Goal: Information Seeking & Learning: Check status

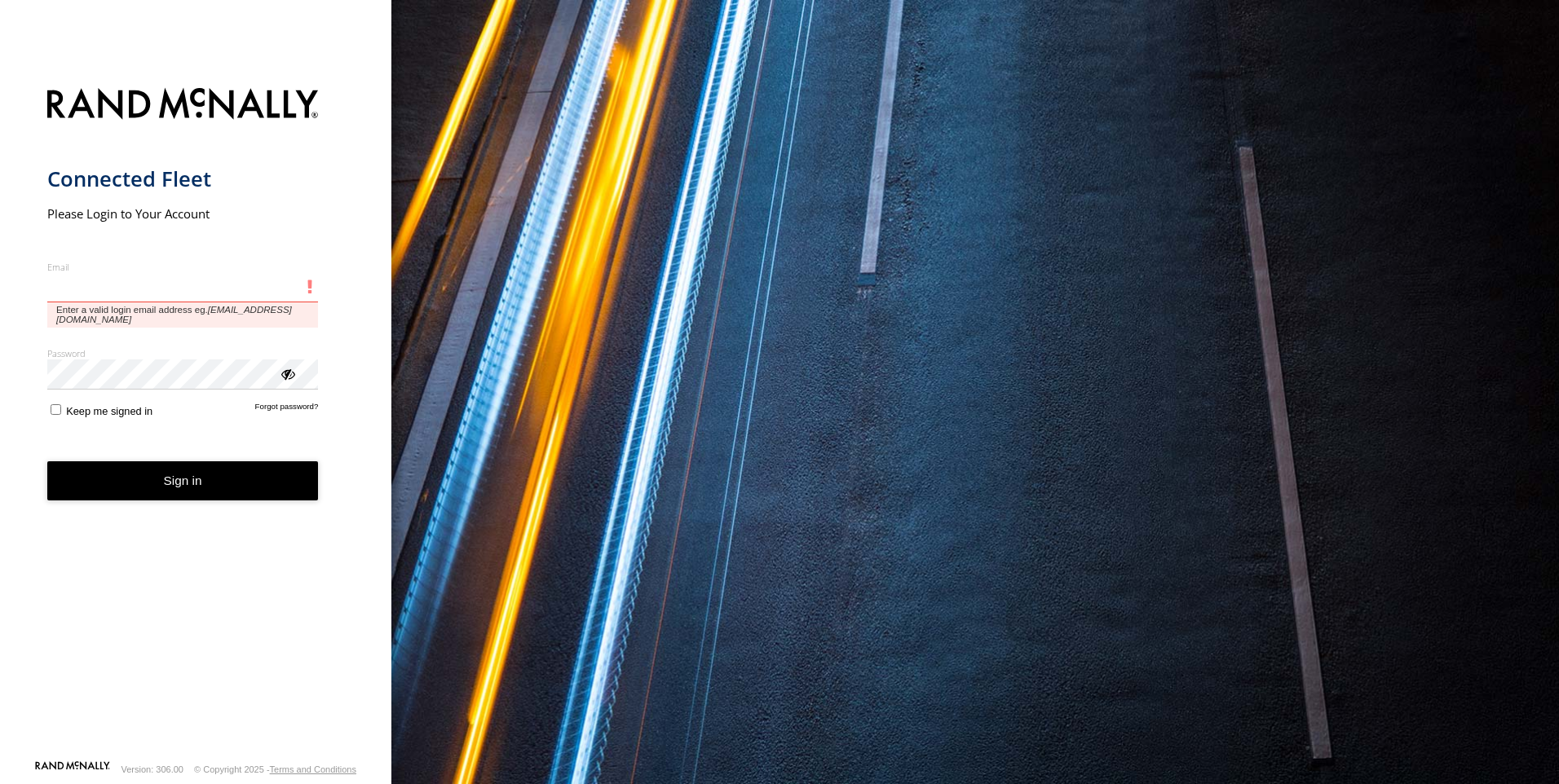
type input "**********"
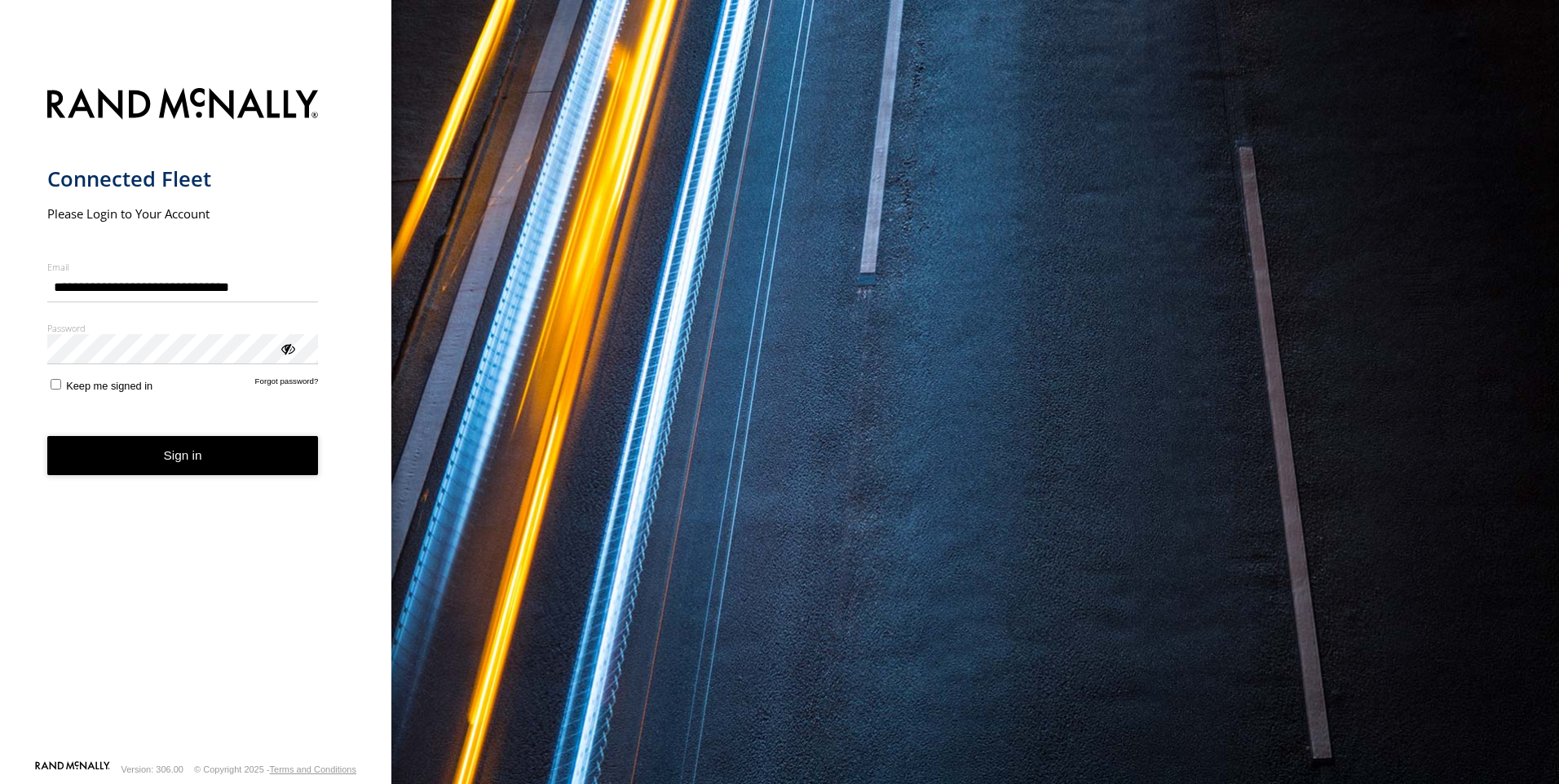
click at [167, 476] on button "Sign in" at bounding box center [182, 456] width 272 height 40
click at [172, 453] on button "Sign in" at bounding box center [182, 456] width 272 height 40
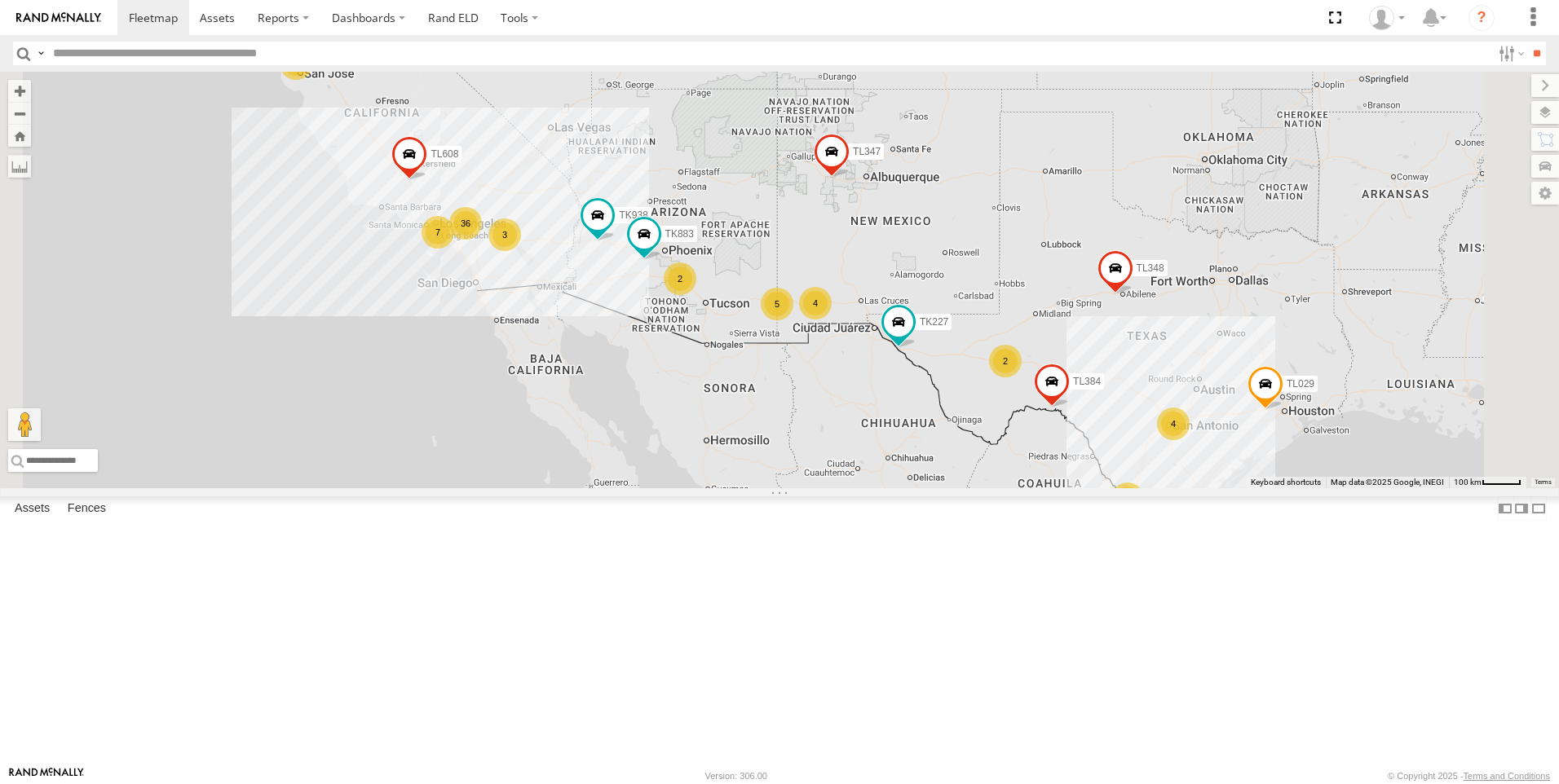
click at [88, 52] on input "text" at bounding box center [769, 53] width 1444 height 23
type input "***"
click at [1527, 42] on input "**" at bounding box center [1536, 53] width 19 height 23
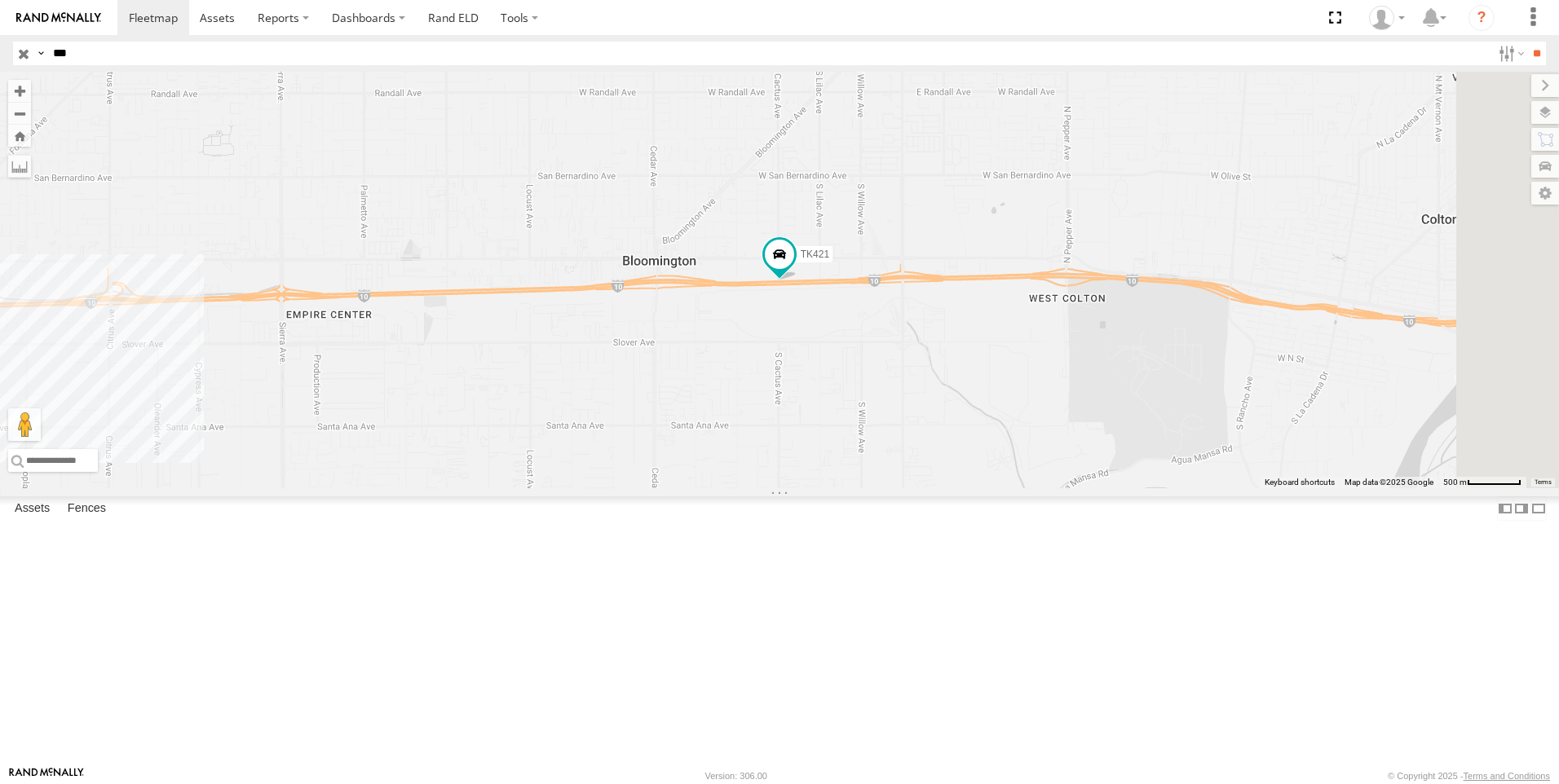
drag, startPoint x: 92, startPoint y: 57, endPoint x: 7, endPoint y: 56, distance: 85.0
click at [13, 56] on div "Search Query Asset ID Asset Label Registration Manufacturer Model VIN Job ID Dr…" at bounding box center [770, 53] width 1514 height 23
click at [105, 58] on input "text" at bounding box center [769, 53] width 1444 height 23
click at [1527, 42] on input "**" at bounding box center [1536, 53] width 19 height 23
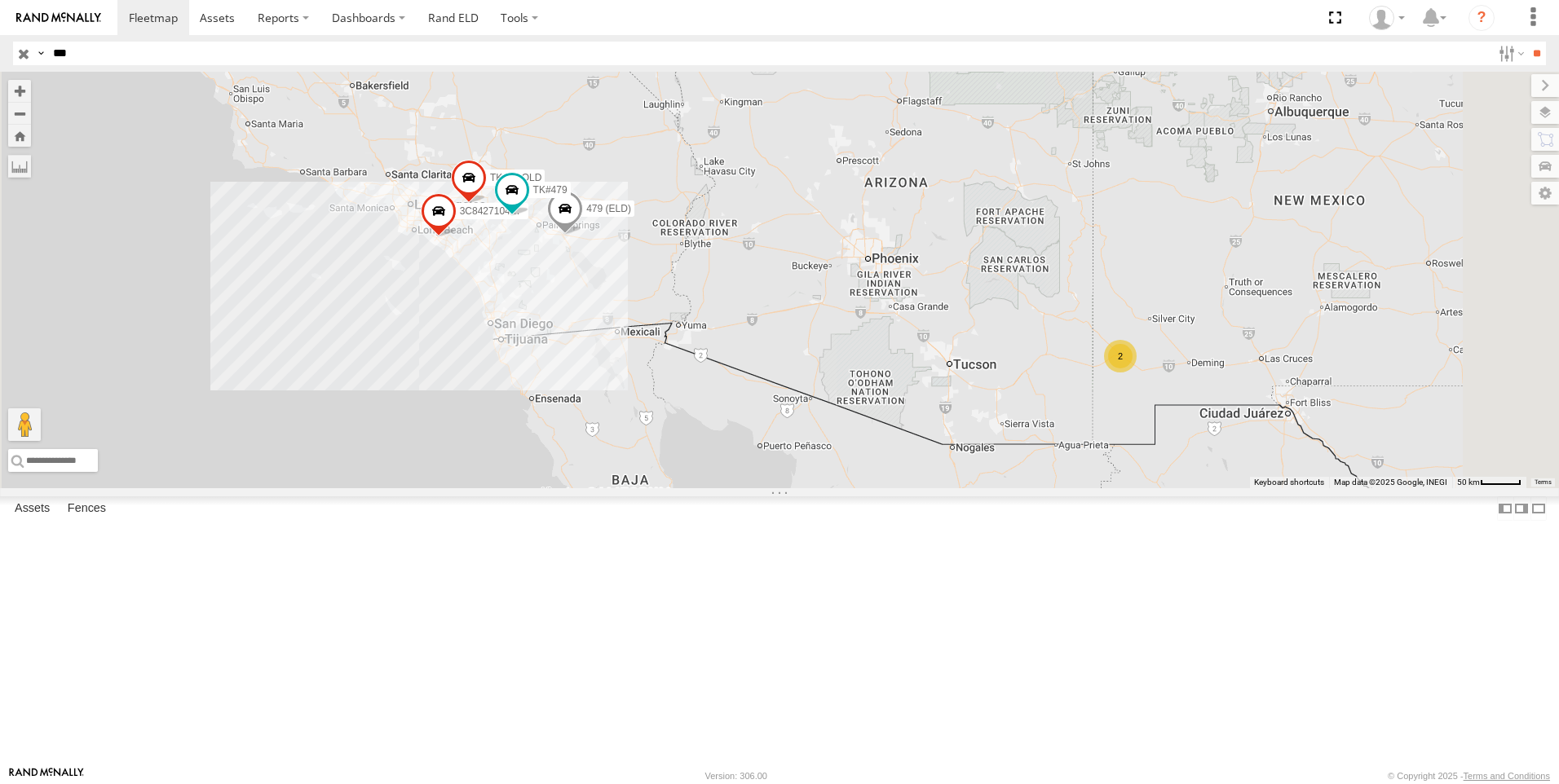
drag, startPoint x: 84, startPoint y: 61, endPoint x: 3, endPoint y: 92, distance: 86.7
click at [3, 92] on body at bounding box center [779, 392] width 1559 height 784
click at [1527, 42] on input "**" at bounding box center [1536, 53] width 19 height 23
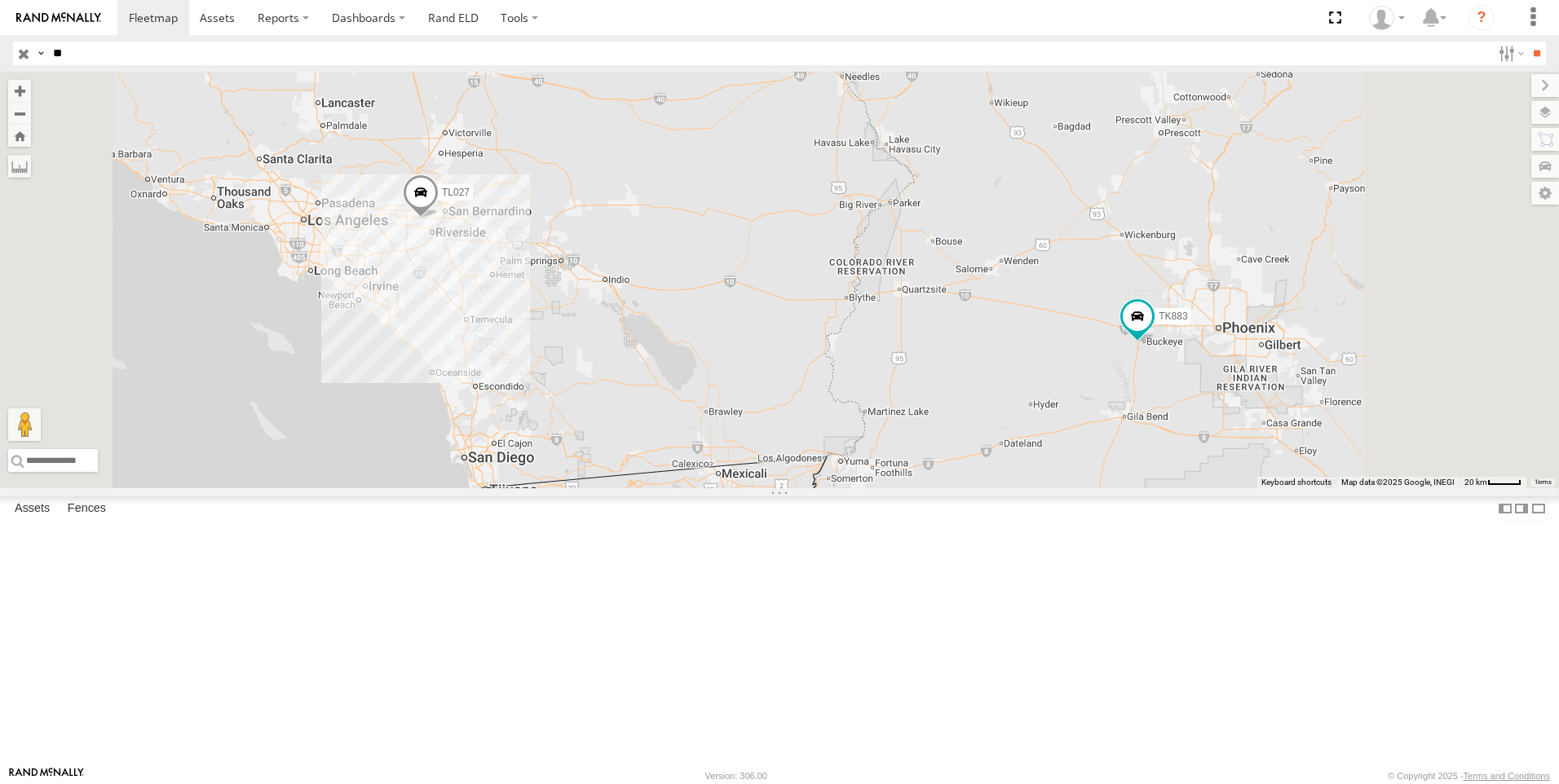
type input "*"
click at [101, 53] on input "text" at bounding box center [769, 53] width 1444 height 23
type input "***"
click at [1527, 42] on input "**" at bounding box center [1536, 53] width 19 height 23
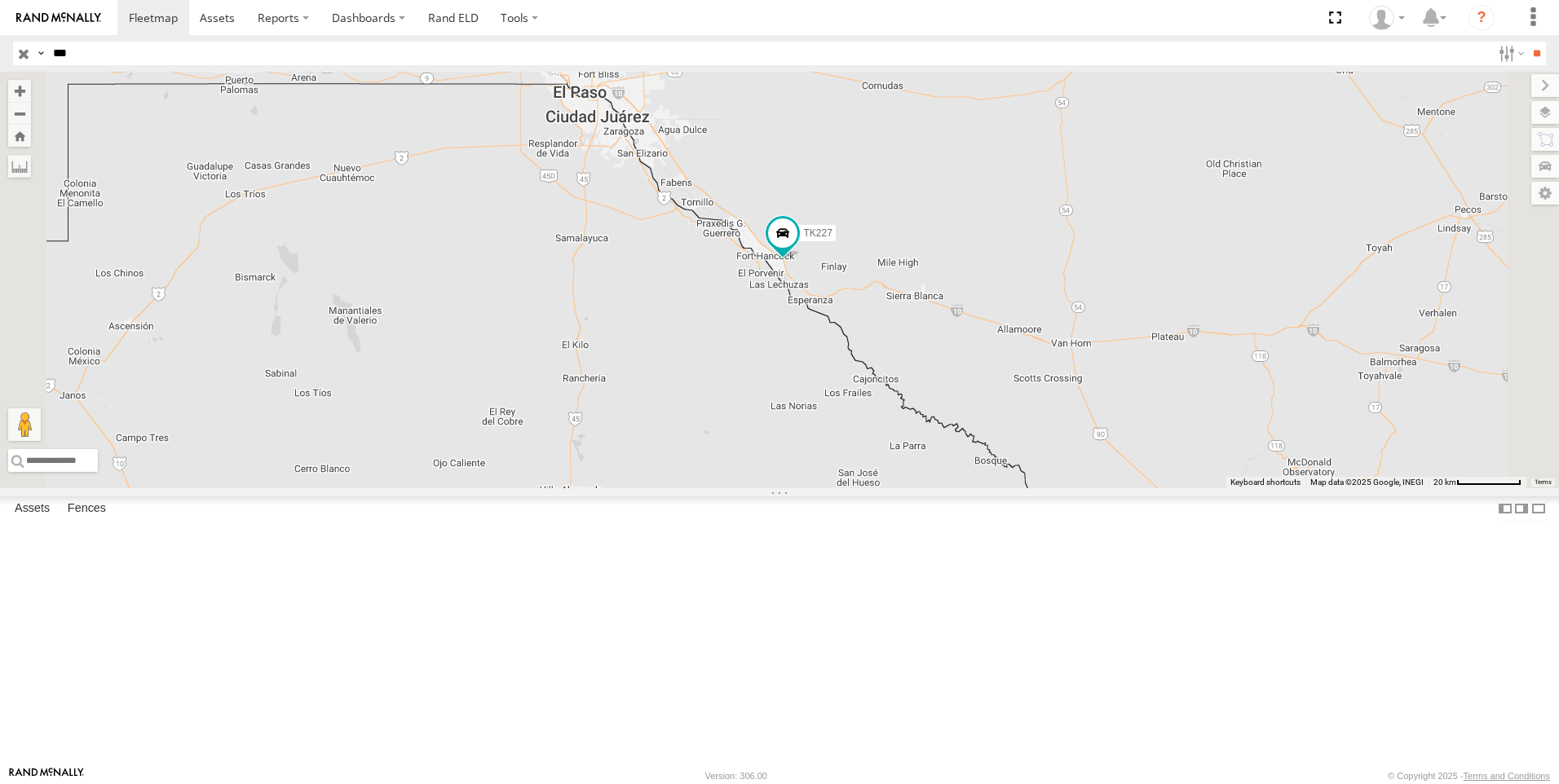
drag, startPoint x: 75, startPoint y: 56, endPoint x: 37, endPoint y: 84, distance: 47.2
click at [38, 72] on body at bounding box center [779, 392] width 1559 height 784
click at [100, 54] on input "text" at bounding box center [769, 53] width 1444 height 23
click at [1527, 42] on input "**" at bounding box center [1536, 53] width 19 height 23
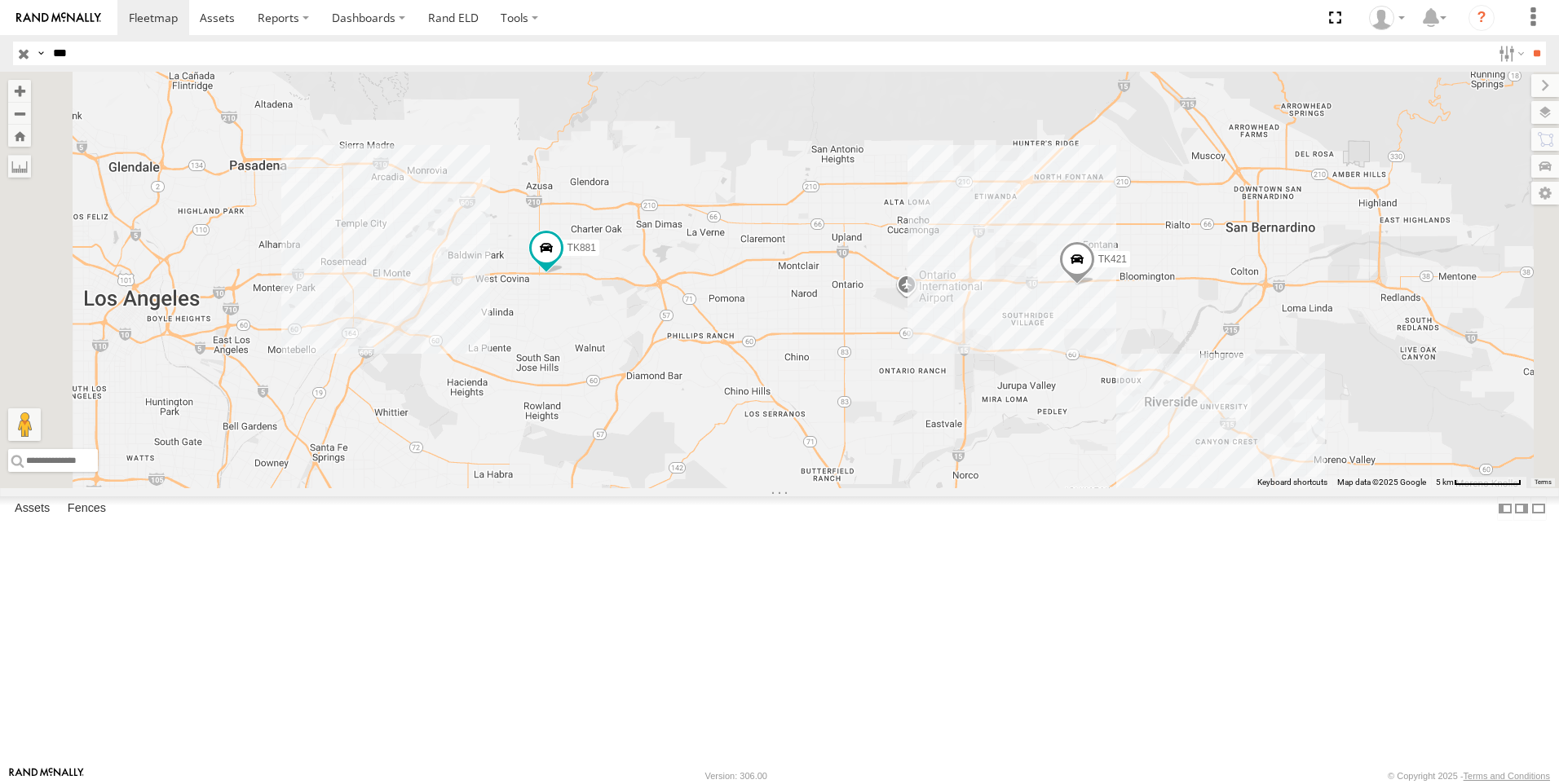
click at [0, 0] on div "TK881" at bounding box center [0, 0] width 0 height 0
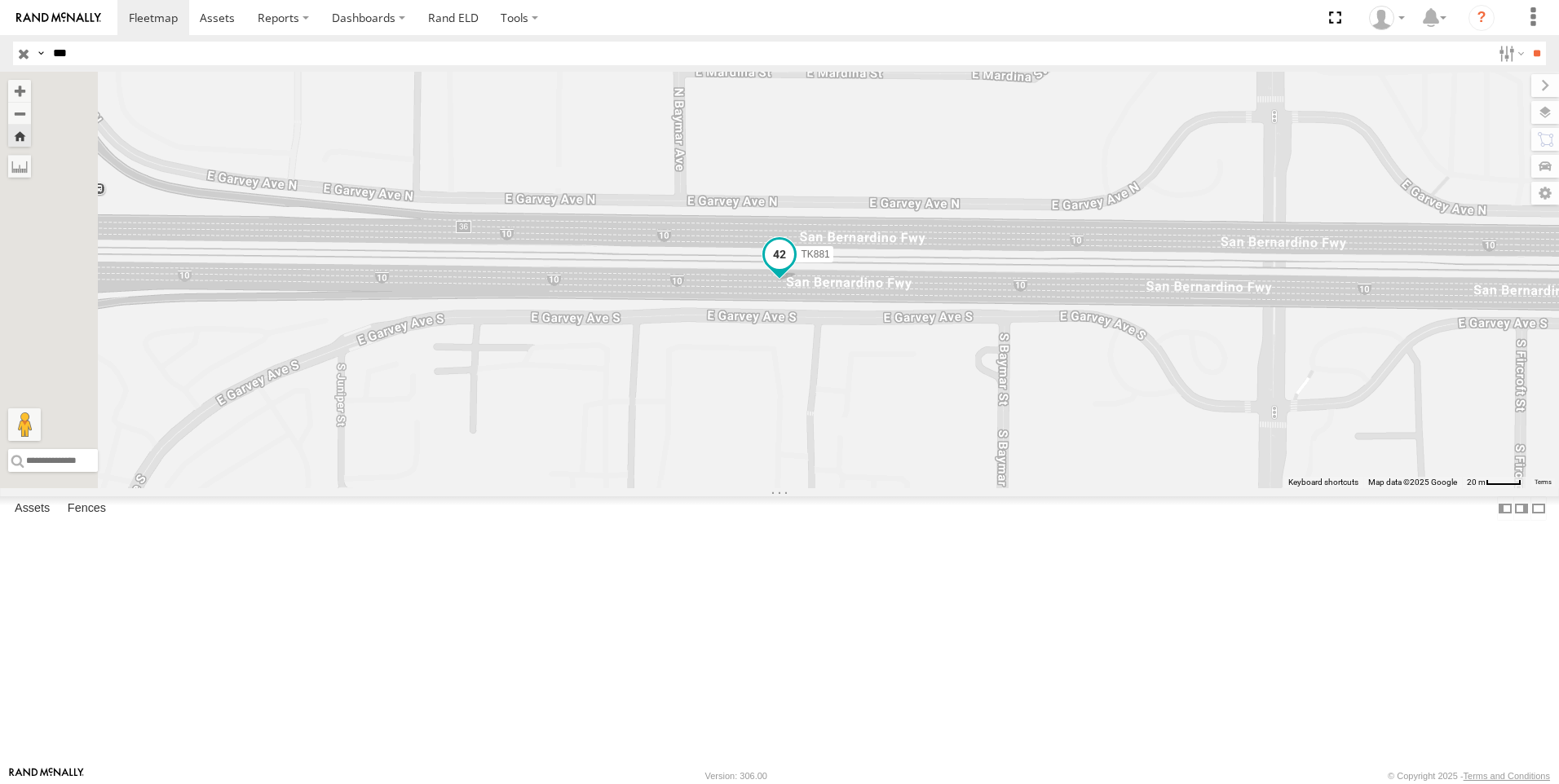
click at [794, 269] on span at bounding box center [779, 254] width 29 height 29
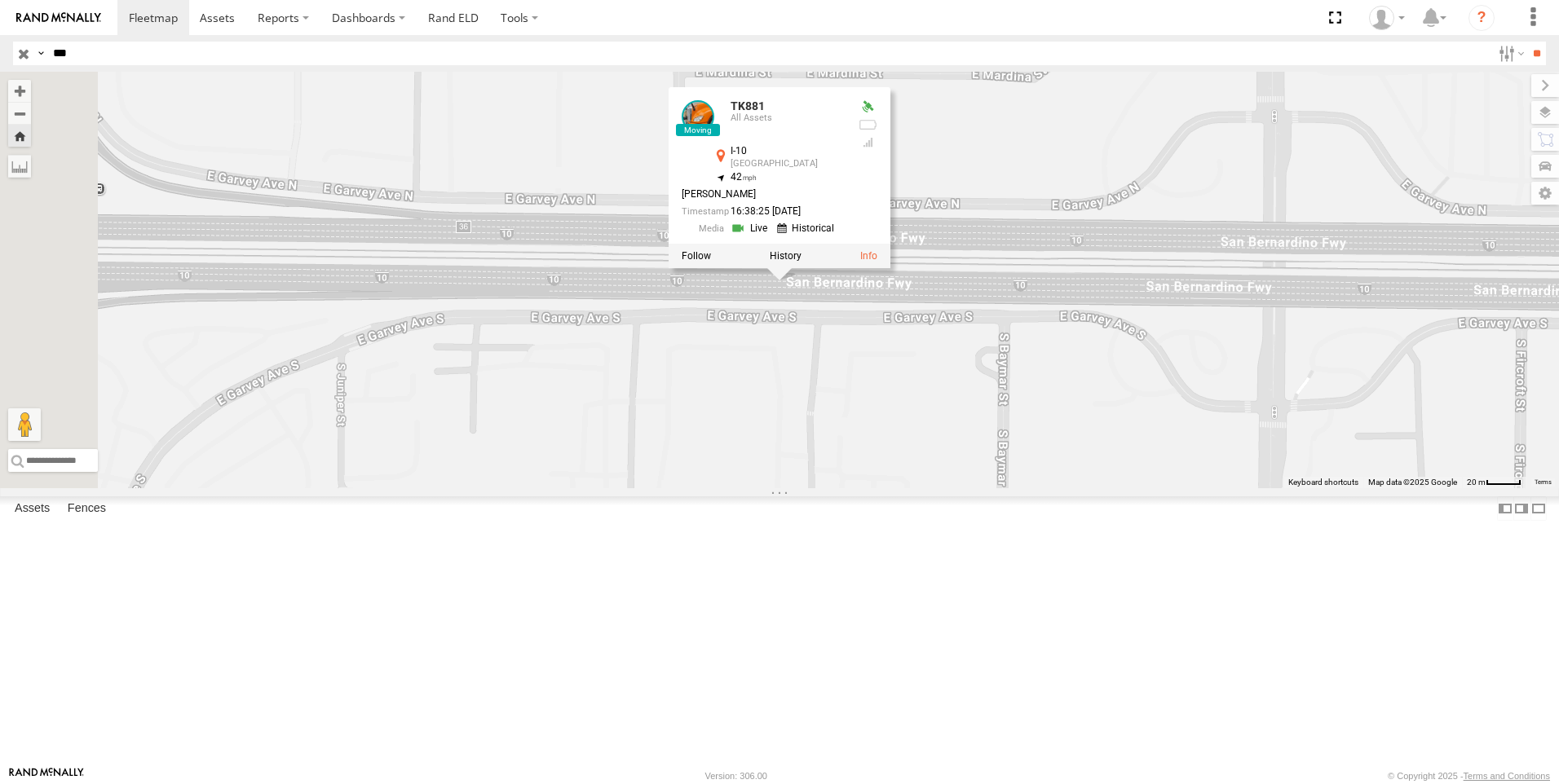
click at [772, 236] on link at bounding box center [751, 229] width 42 height 16
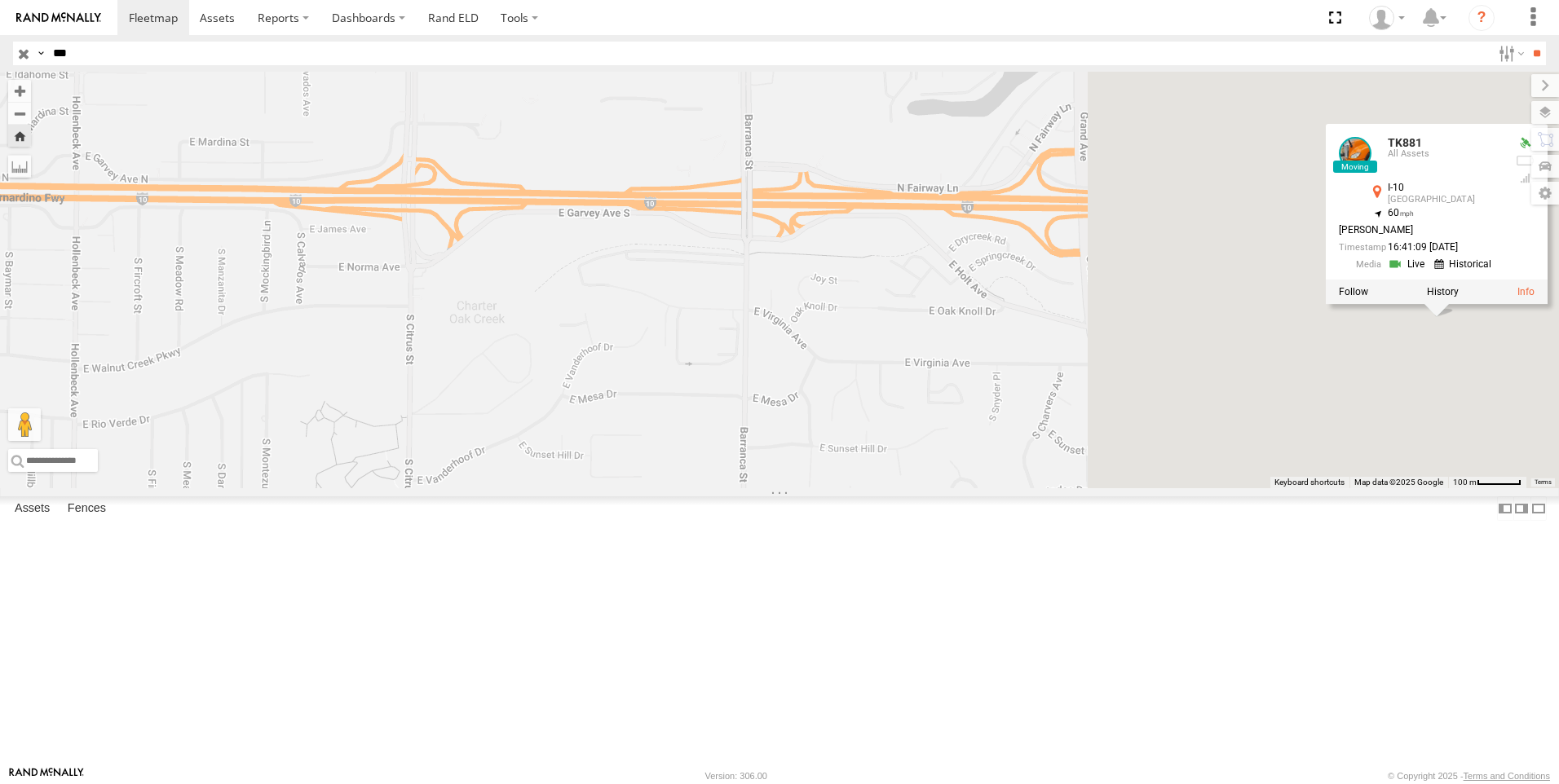
drag, startPoint x: 943, startPoint y: 385, endPoint x: 445, endPoint y: 385, distance: 498.0
click at [445, 385] on div "TK881 TK881 All Assets I-10 Covina-Valley 34.06936 , -117.86313 60 JOSE CALDERO…" at bounding box center [779, 280] width 1559 height 416
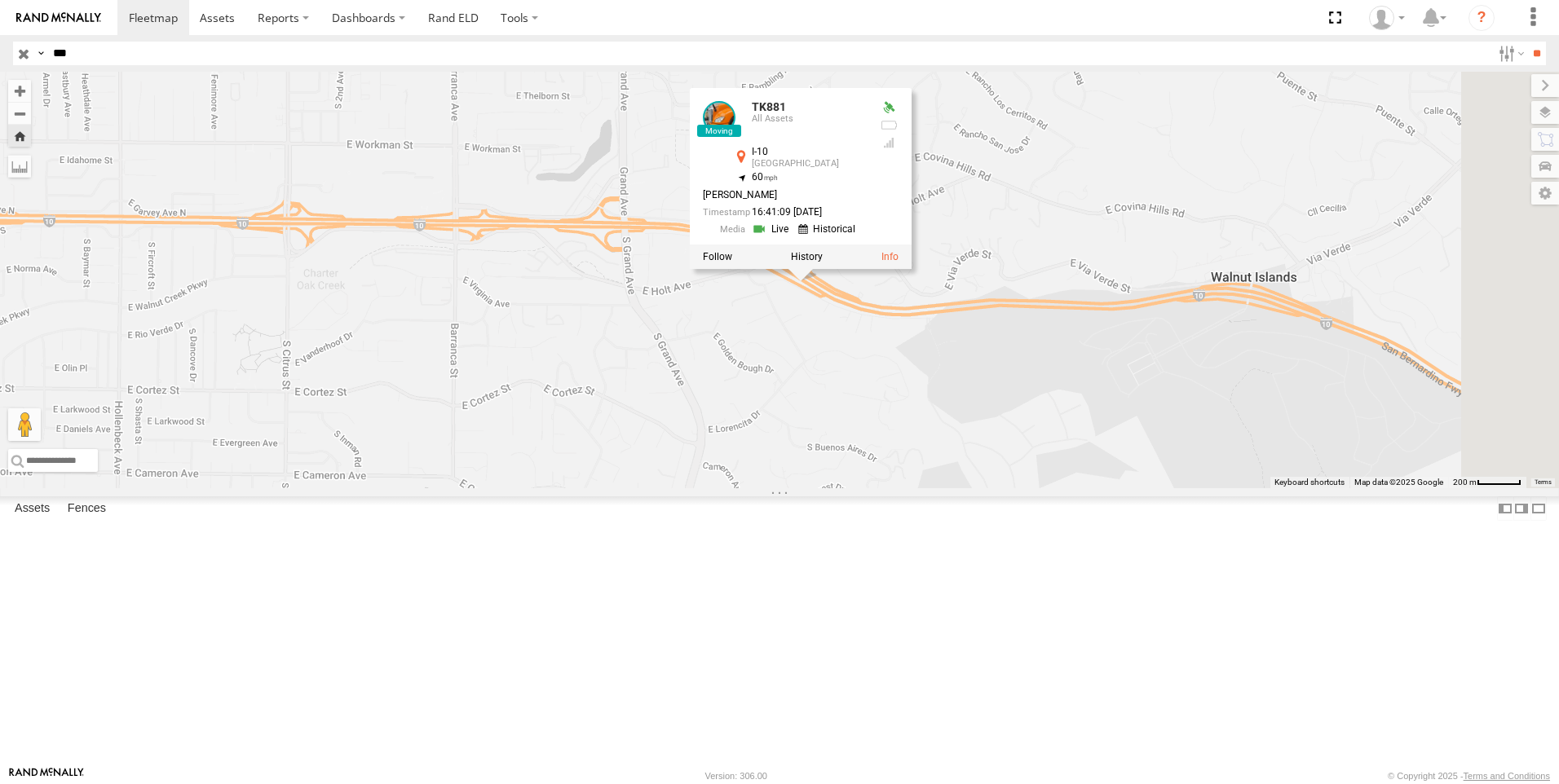
click at [926, 169] on div "TK881 TK881 All Assets I-10 Covina-Valley 34.06936 , -117.86313 60 JOSE CALDERO…" at bounding box center [779, 280] width 1559 height 416
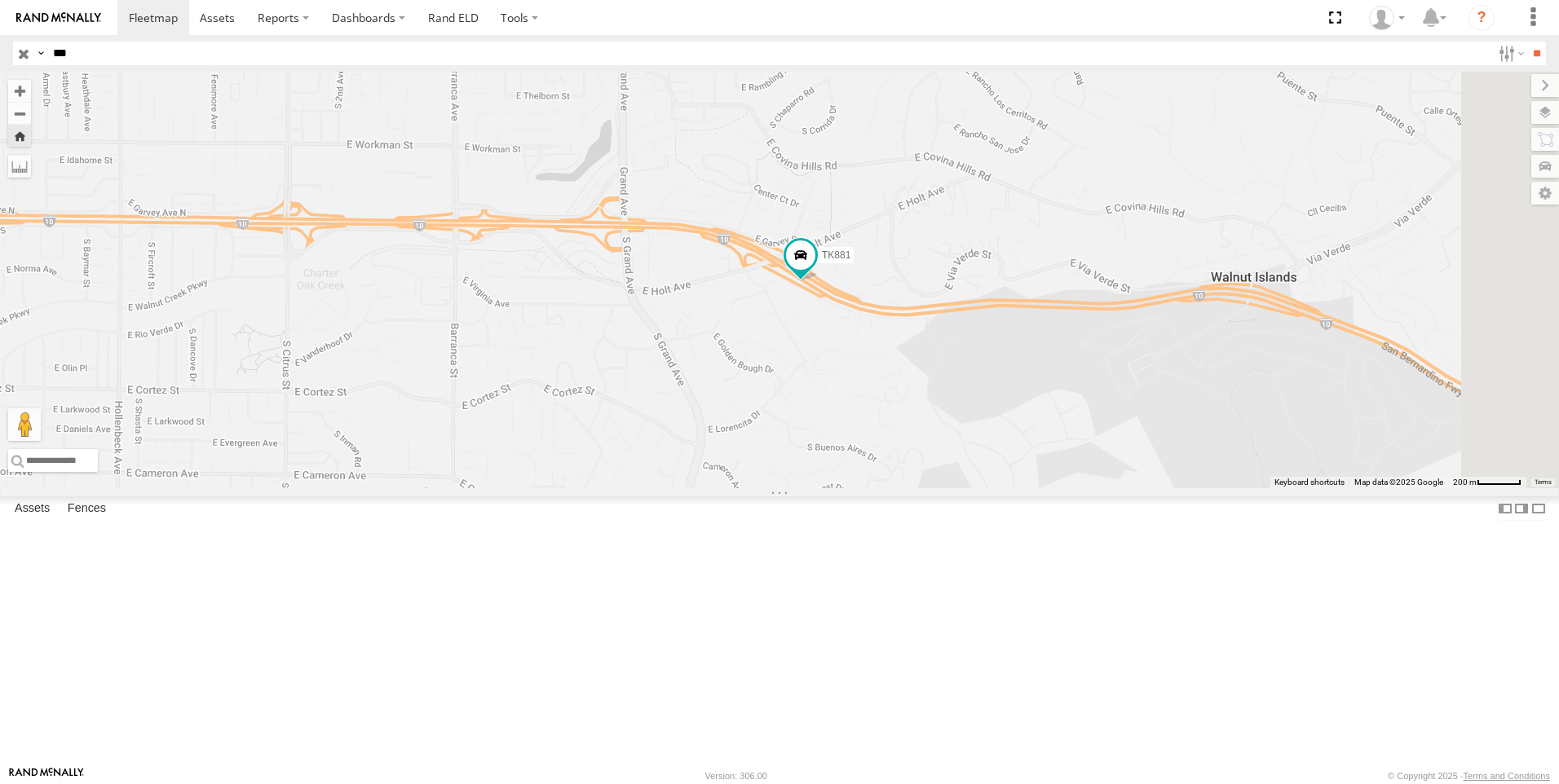
drag, startPoint x: 68, startPoint y: 56, endPoint x: -60, endPoint y: 72, distance: 129.0
click at [0, 72] on html at bounding box center [779, 392] width 1559 height 784
type input "***"
click at [1527, 42] on input "**" at bounding box center [1536, 53] width 19 height 23
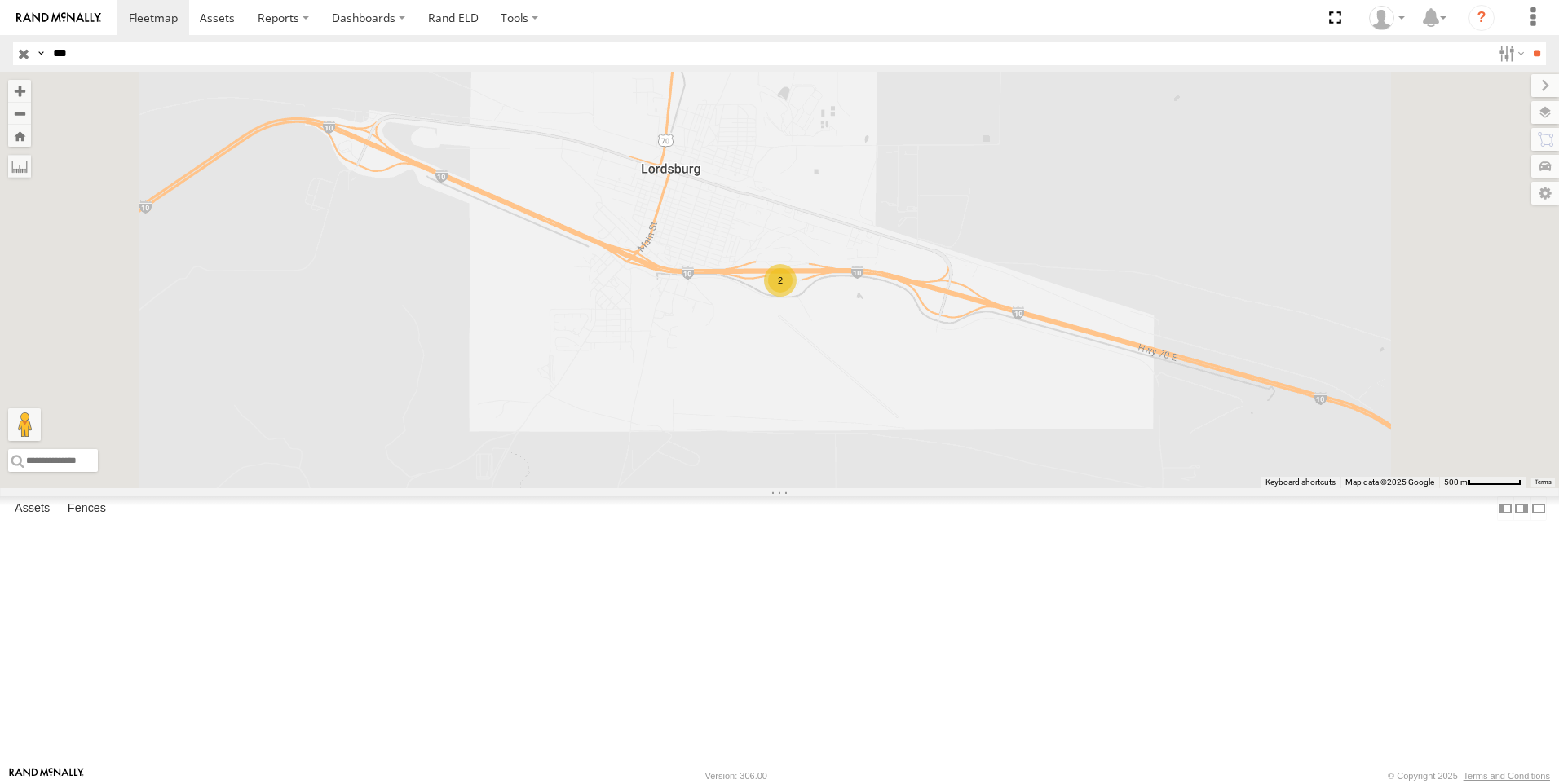
click at [0, 0] on div "All Assets" at bounding box center [0, 0] width 0 height 0
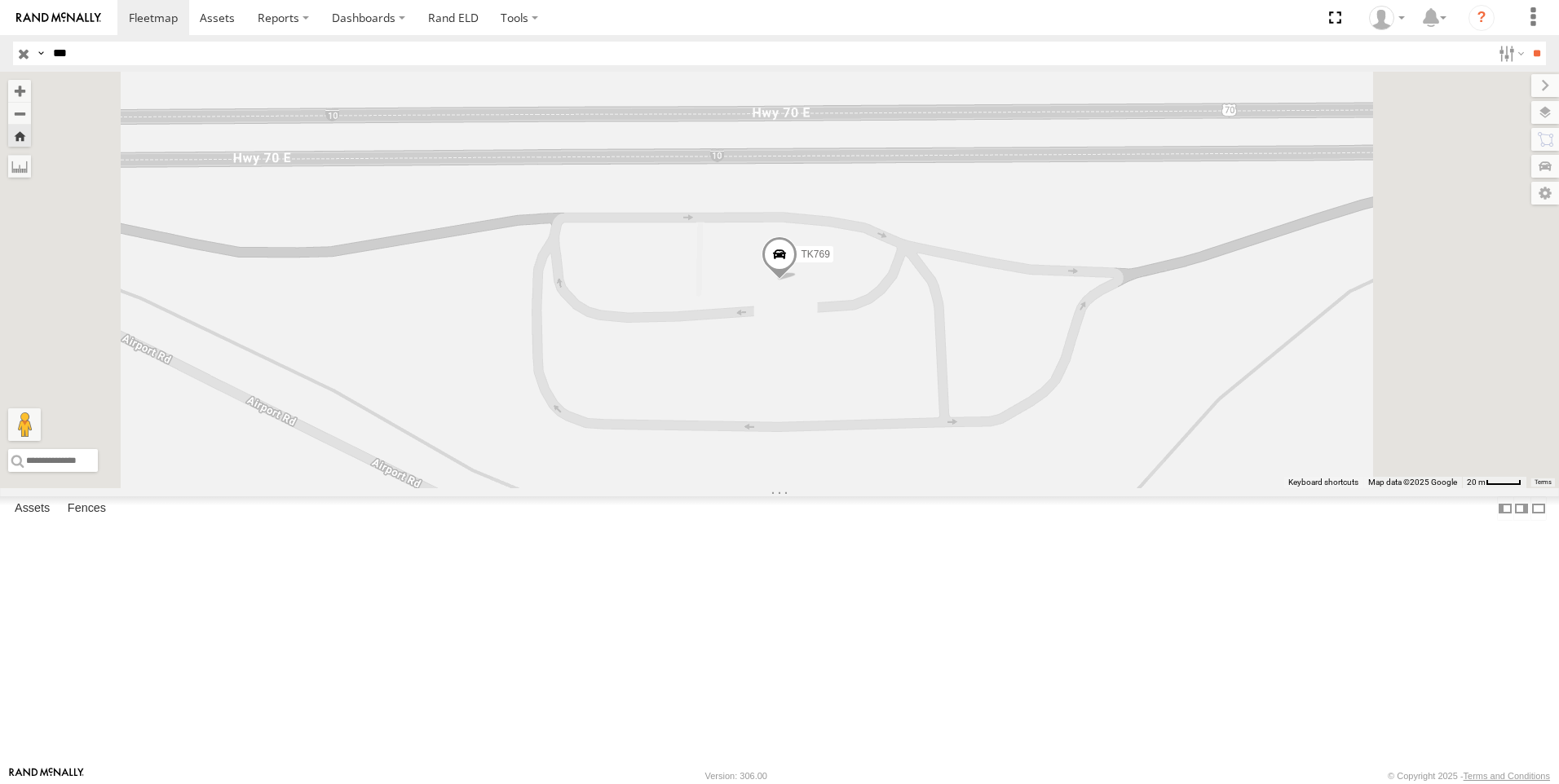
click at [797, 280] on span at bounding box center [779, 258] width 36 height 44
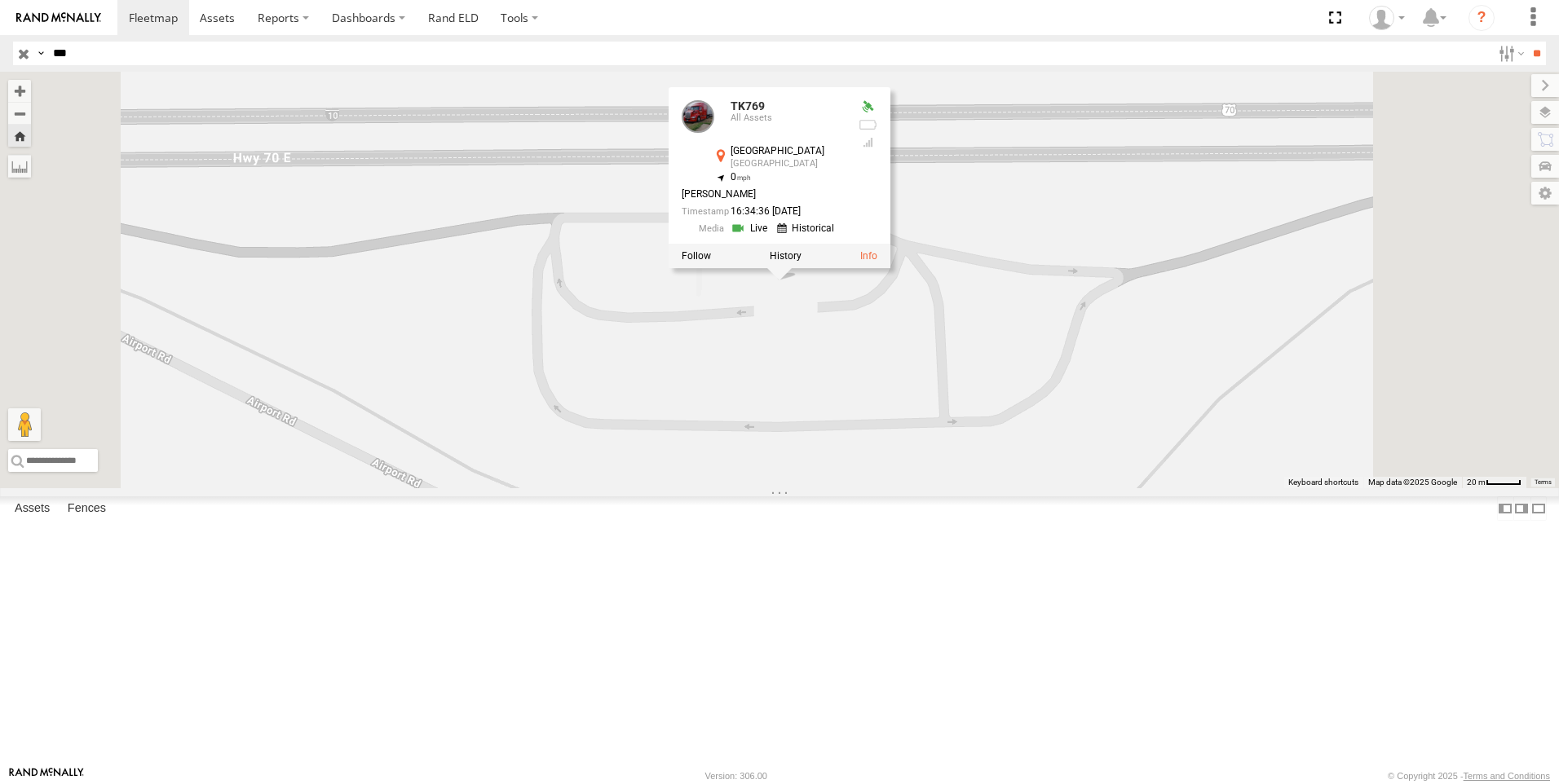
click at [772, 236] on link at bounding box center [751, 229] width 42 height 16
click at [1541, 113] on label at bounding box center [1529, 113] width 60 height 23
click at [0, 0] on span "Basemaps" at bounding box center [0, 0] width 0 height 0
click at [0, 0] on span "Satellite + Roadmap" at bounding box center [0, 0] width 0 height 0
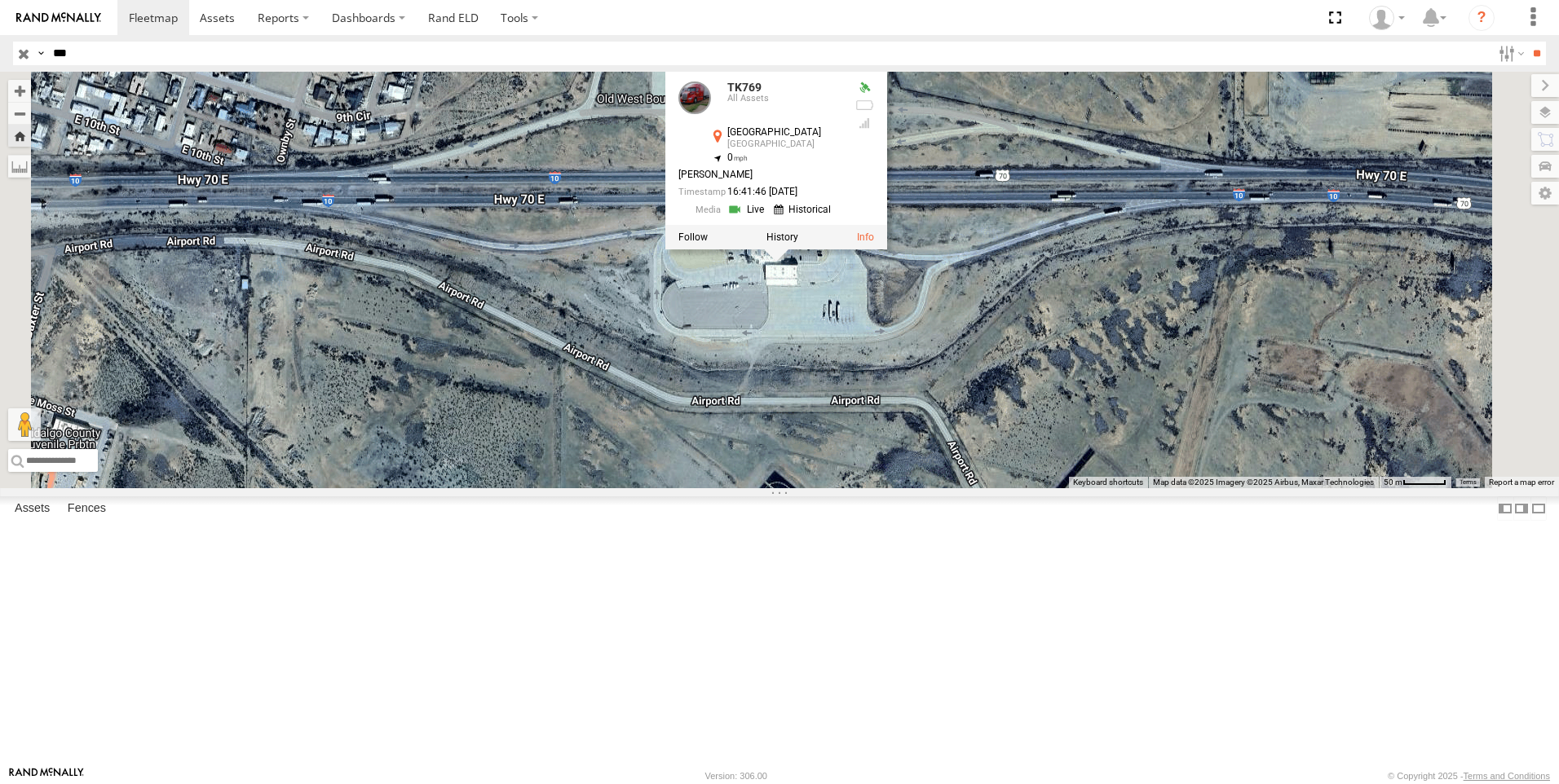
click at [769, 217] on link at bounding box center [748, 209] width 42 height 16
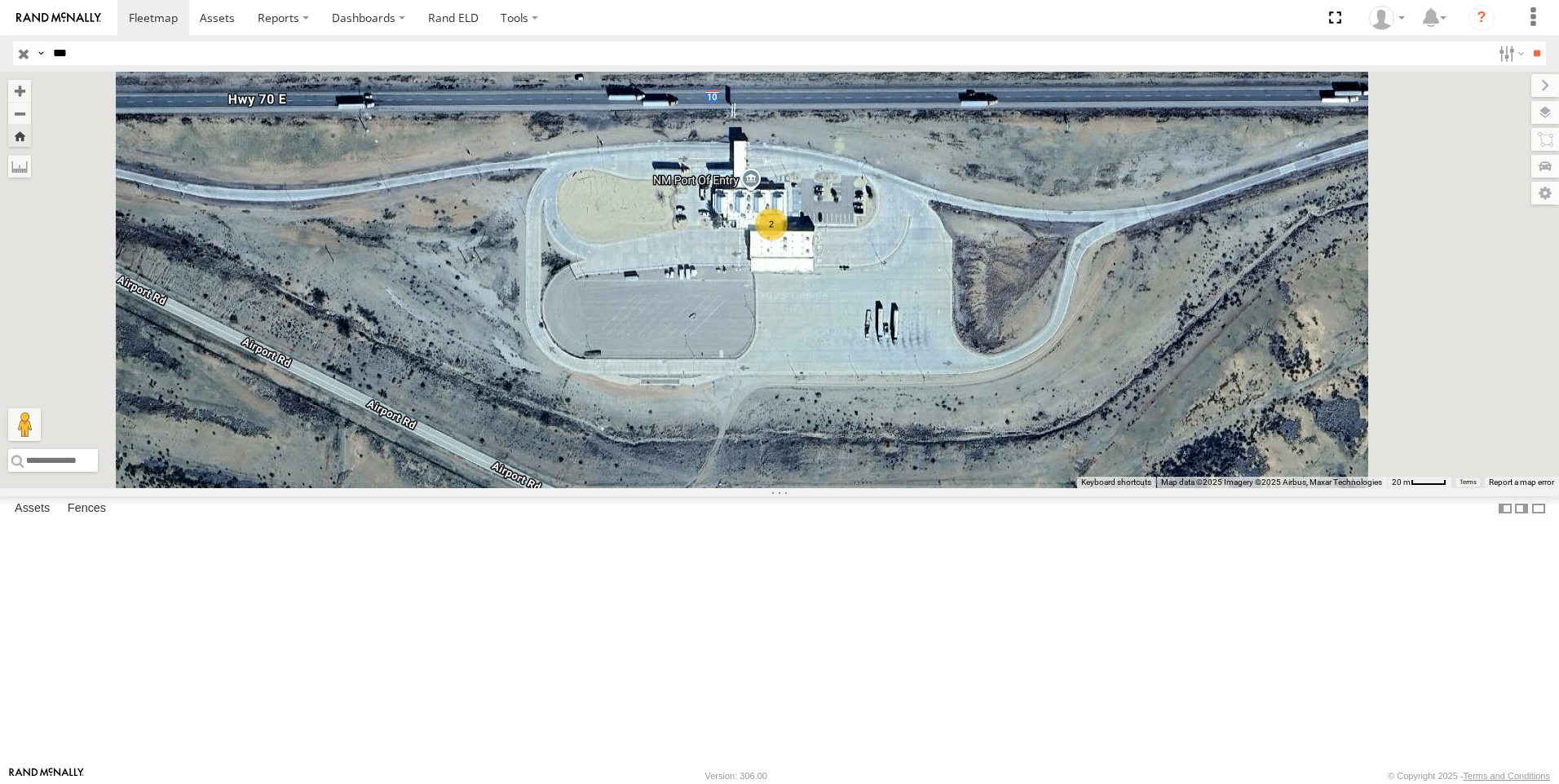
drag, startPoint x: 878, startPoint y: 478, endPoint x: 839, endPoint y: 617, distance: 144.4
click at [839, 488] on div "2" at bounding box center [779, 280] width 1559 height 416
click at [789, 243] on div "2" at bounding box center [772, 226] width 33 height 33
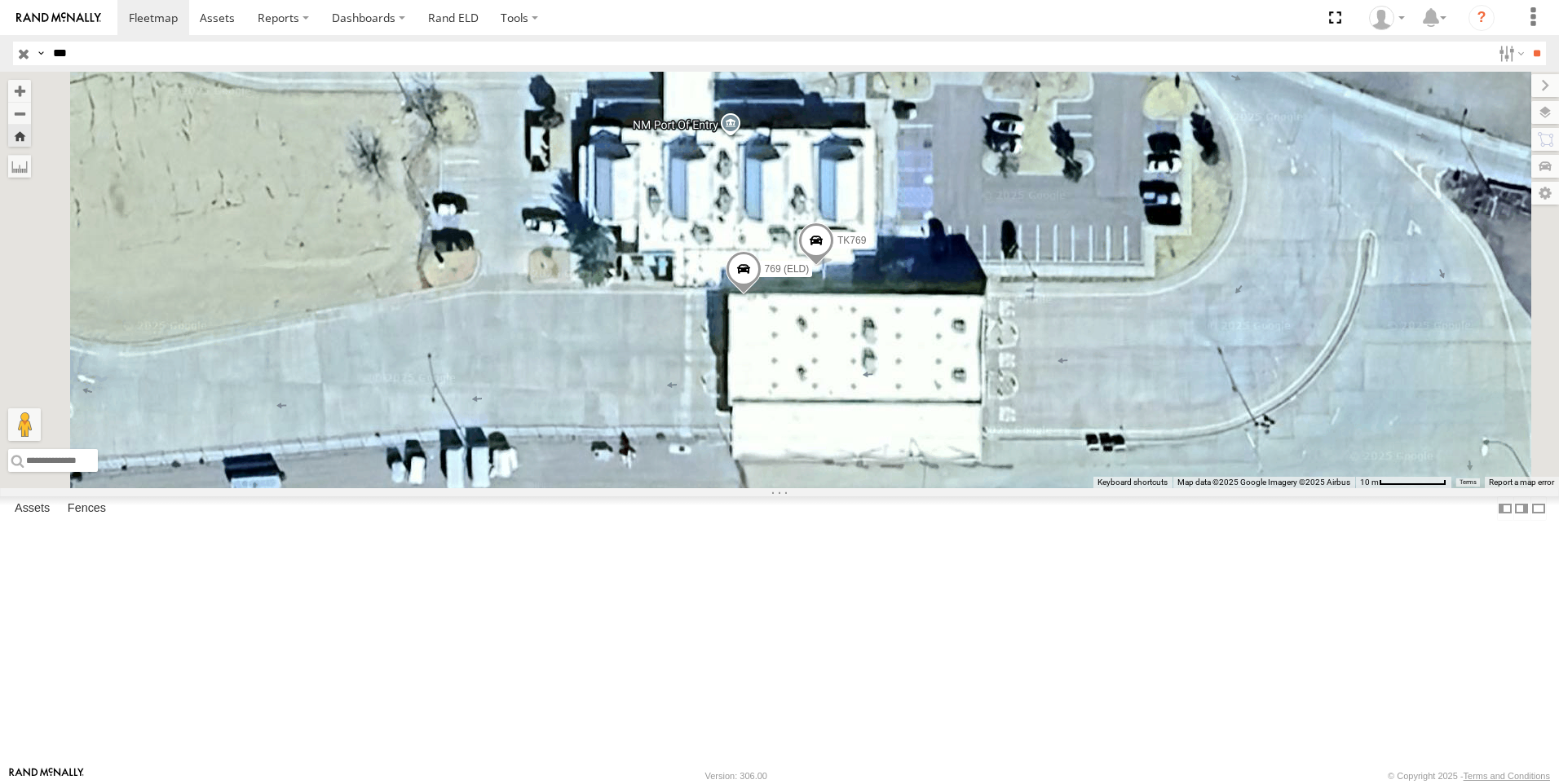
click at [834, 265] on span at bounding box center [816, 244] width 36 height 44
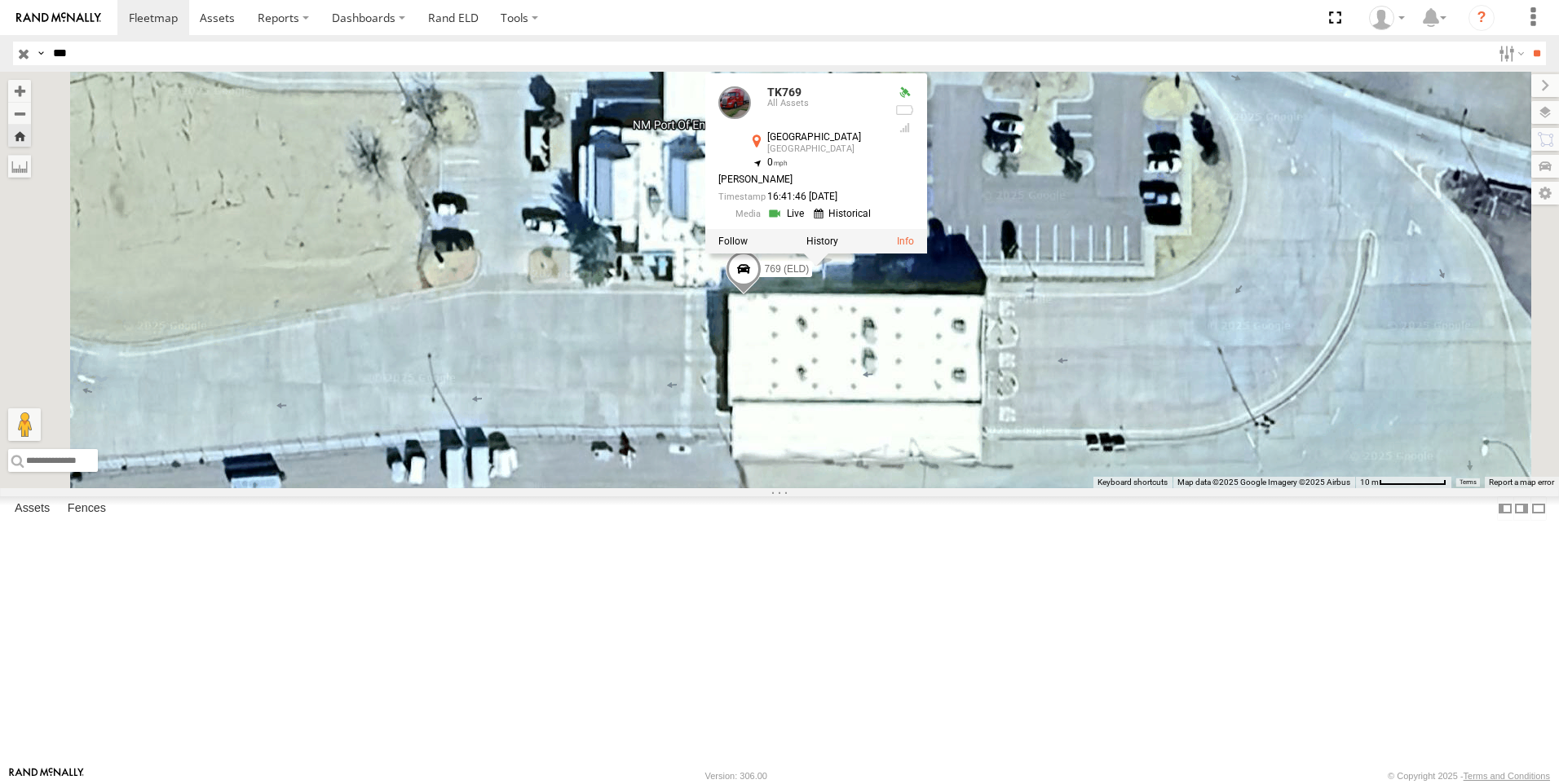
click at [809, 222] on link at bounding box center [788, 214] width 42 height 16
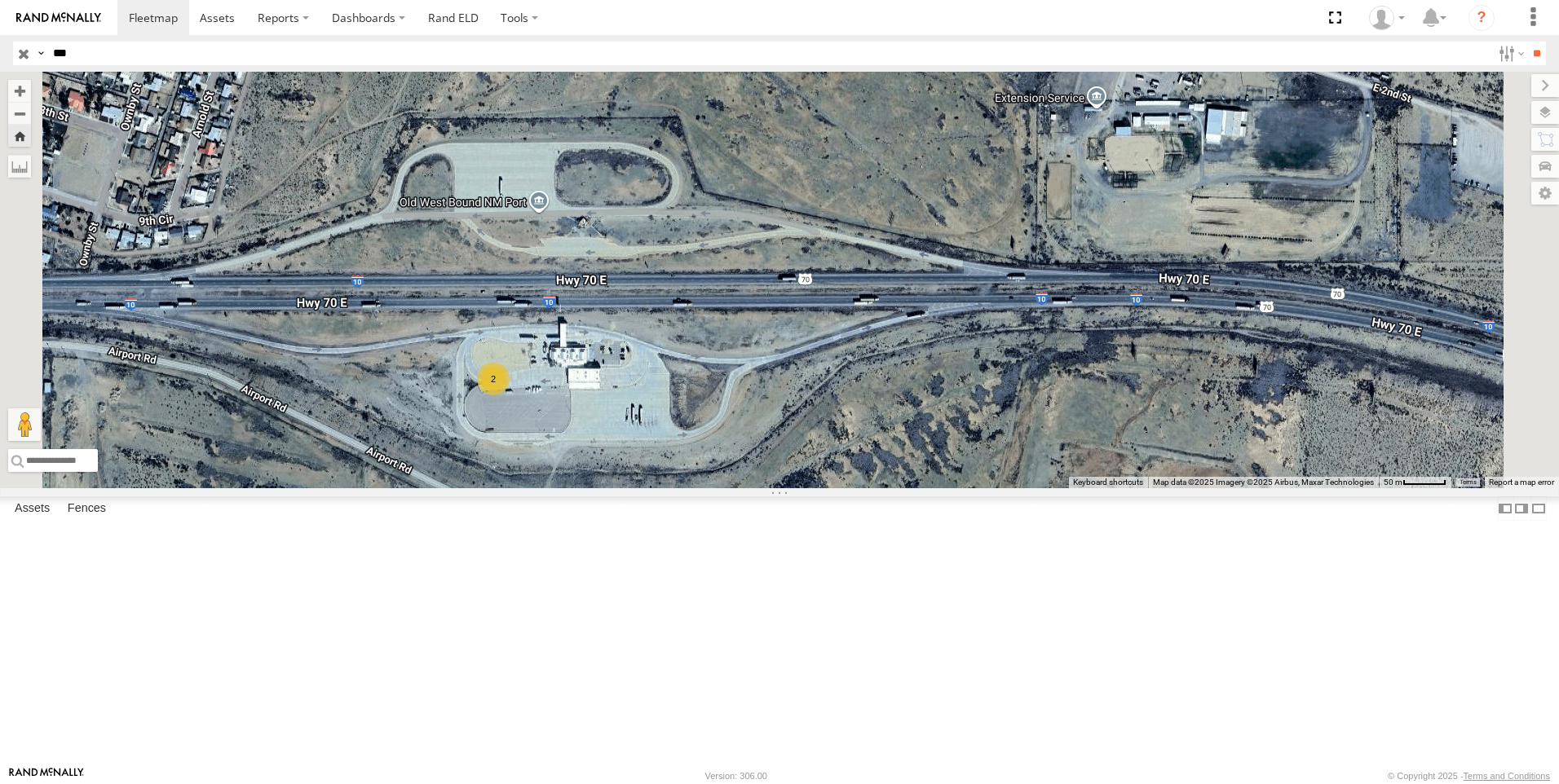
click at [509, 395] on div "2" at bounding box center [494, 379] width 33 height 33
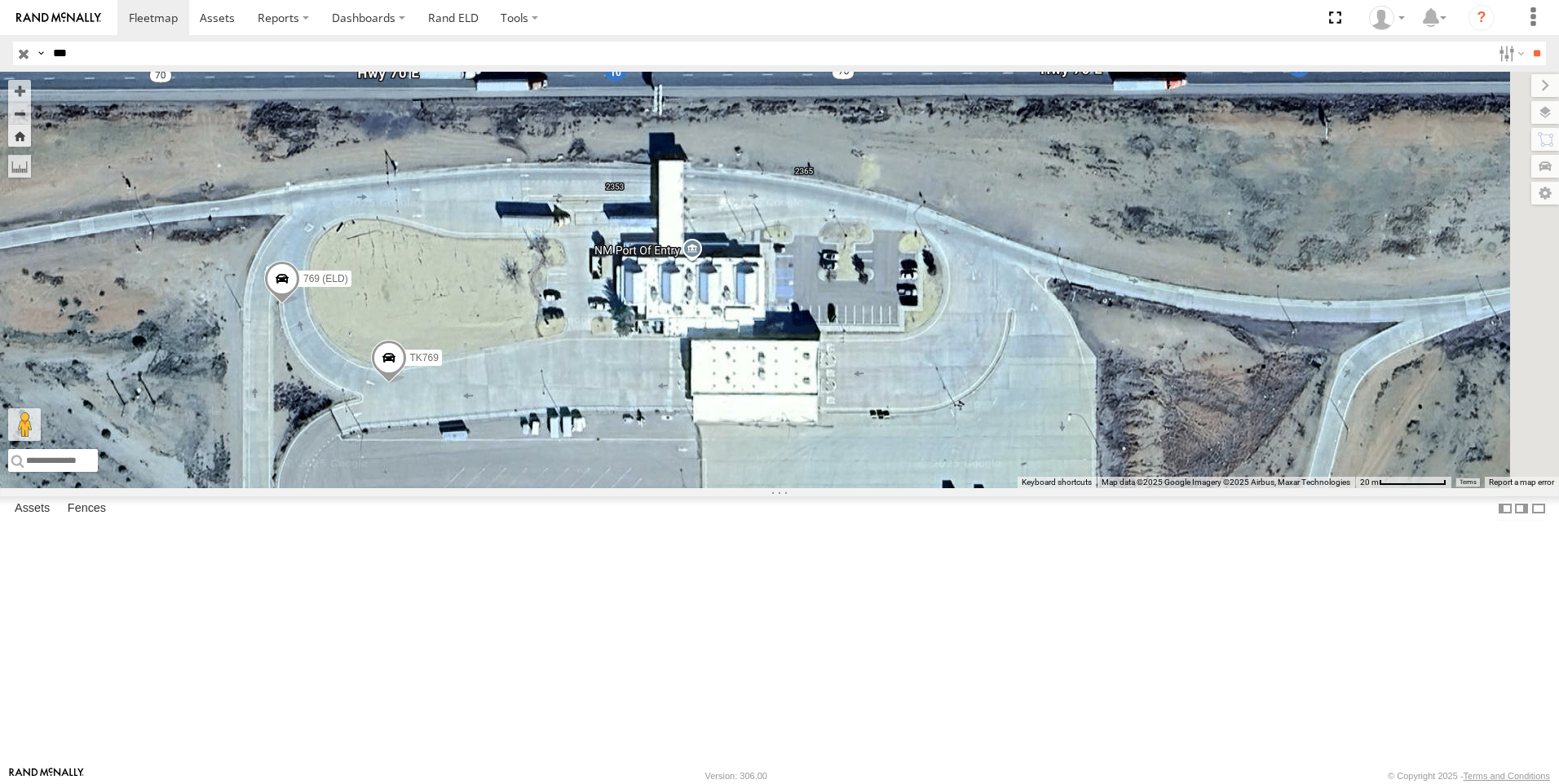
drag, startPoint x: 1216, startPoint y: 533, endPoint x: 861, endPoint y: 552, distance: 355.5
click at [861, 488] on div "TK769 769 (ELD)" at bounding box center [779, 280] width 1559 height 416
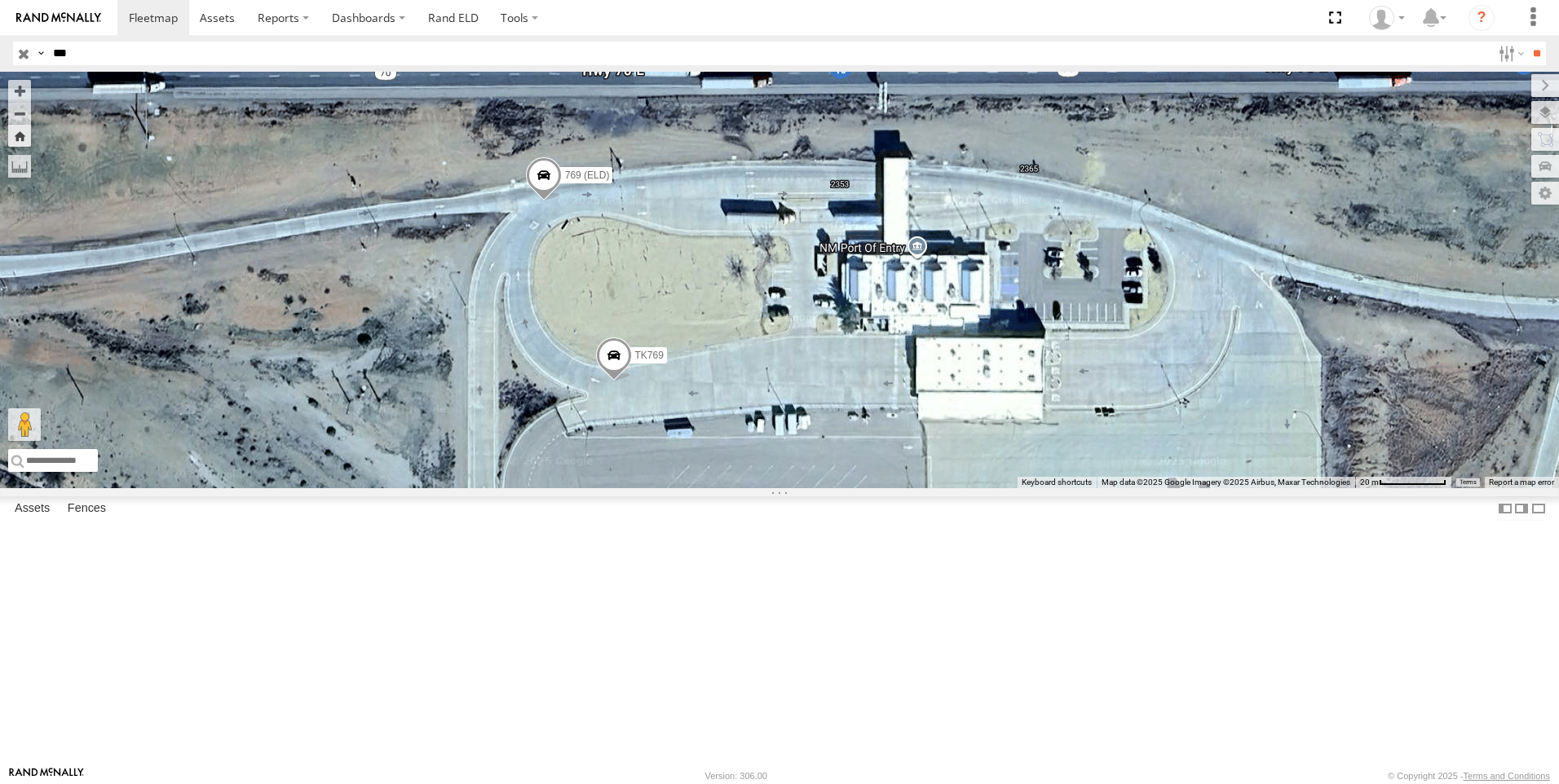
drag, startPoint x: 876, startPoint y: 592, endPoint x: 1111, endPoint y: 560, distance: 237.2
click at [1111, 488] on div "TK769 769 (ELD)" at bounding box center [779, 280] width 1559 height 416
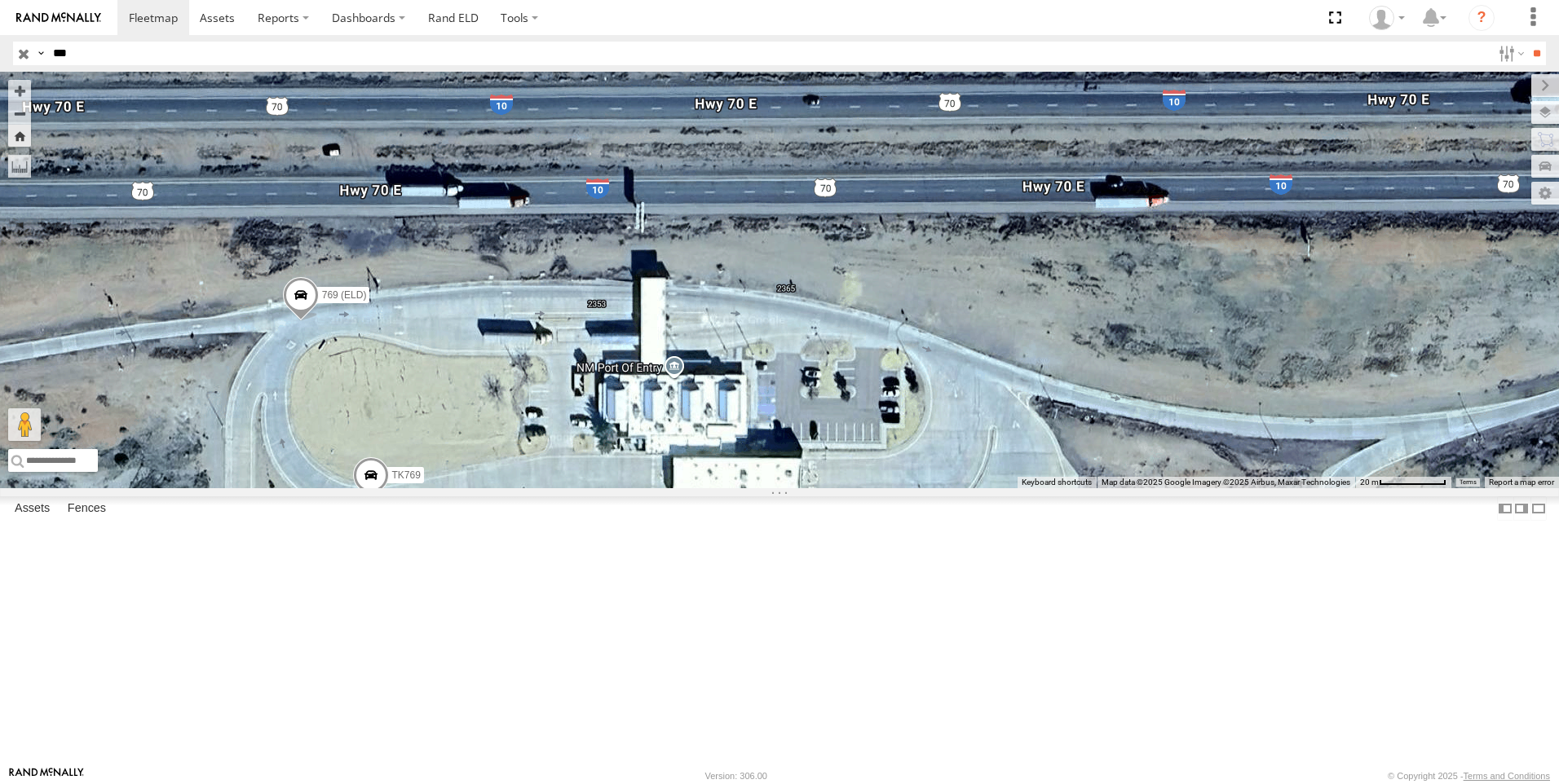
drag, startPoint x: 1111, startPoint y: 560, endPoint x: 857, endPoint y: 689, distance: 284.9
click at [857, 488] on div "TK769 769 (ELD)" at bounding box center [779, 280] width 1559 height 416
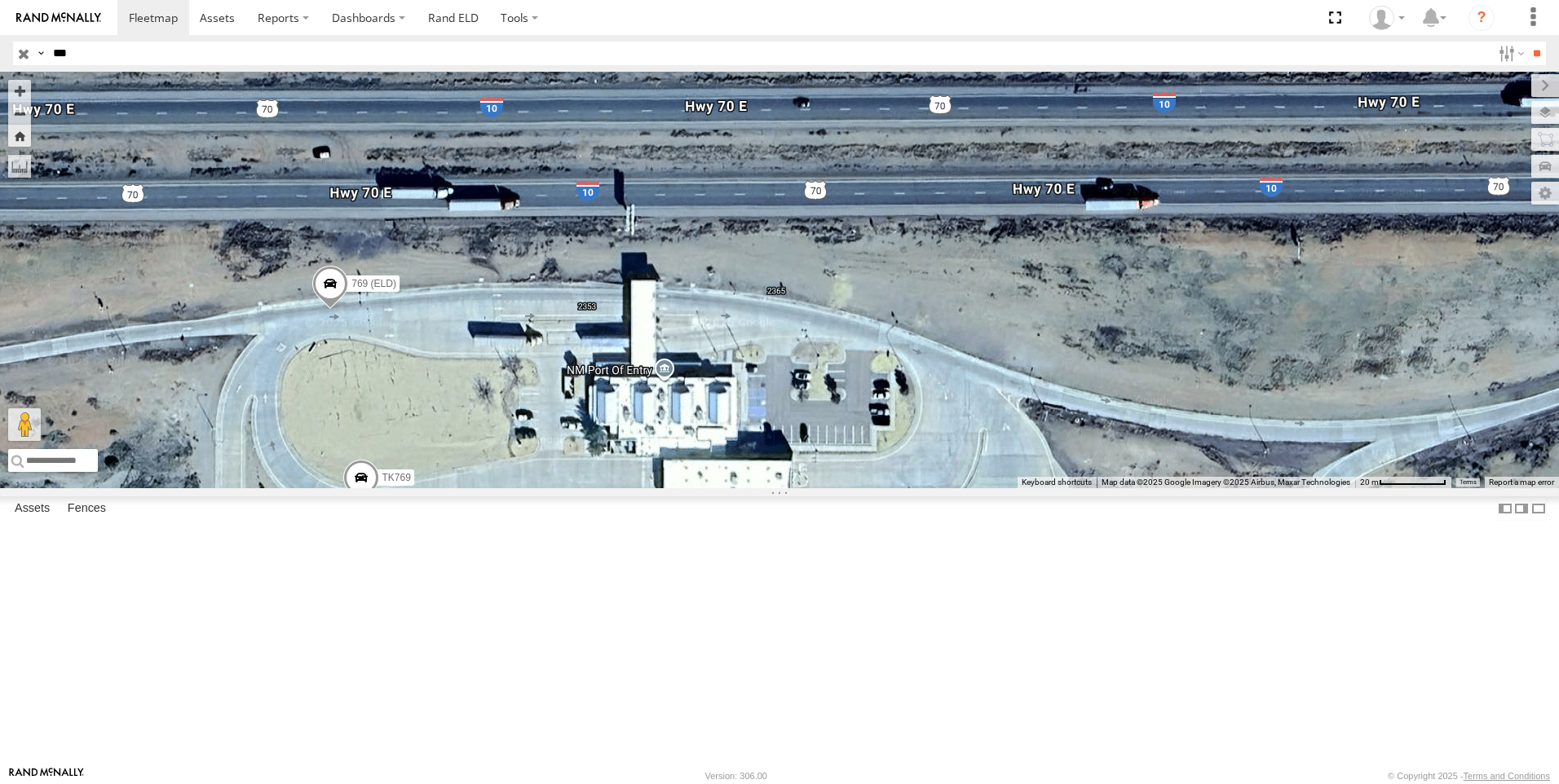
click at [348, 309] on span at bounding box center [330, 286] width 36 height 44
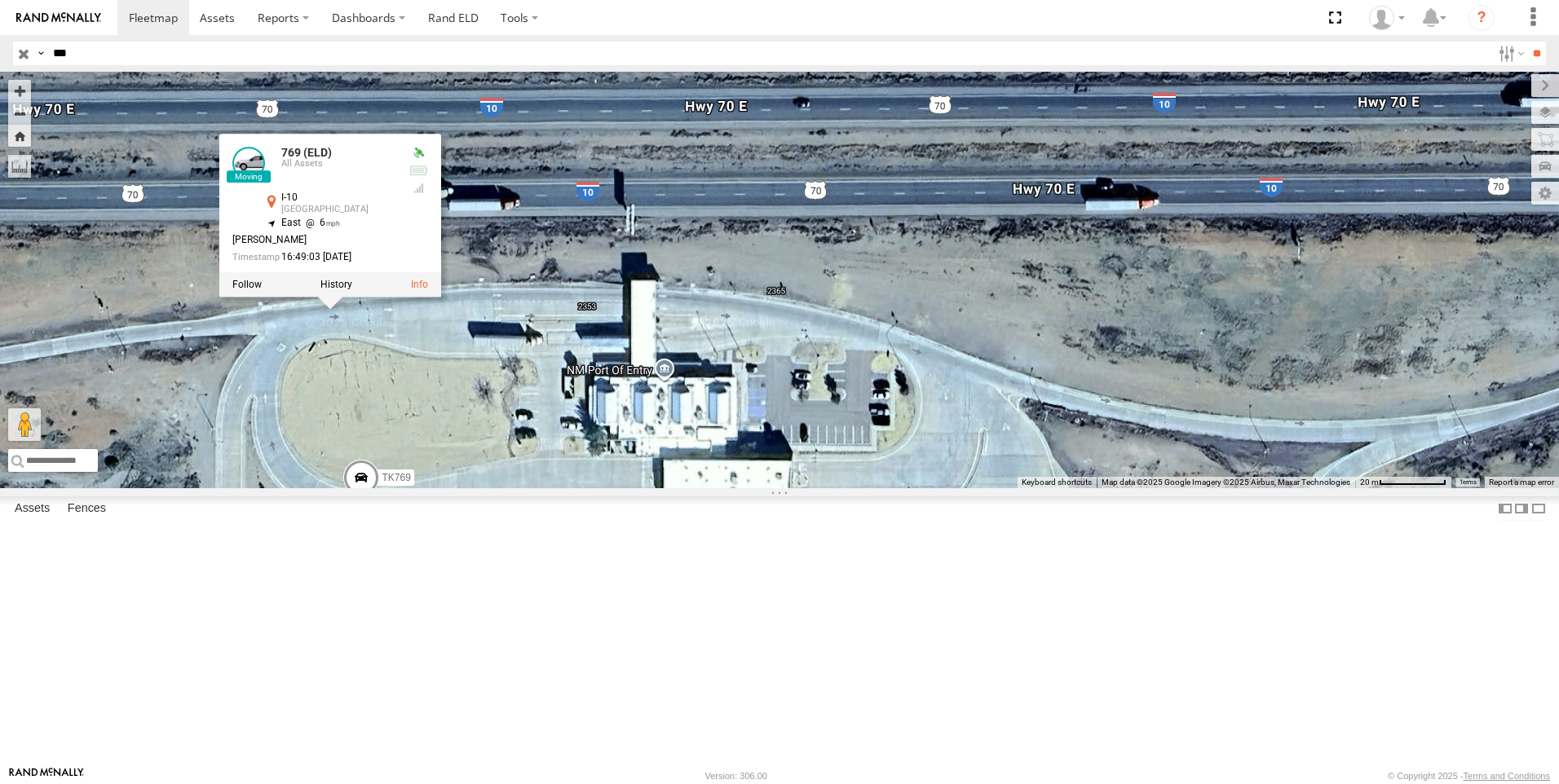
click at [738, 331] on div "TK769 769 (ELD) 769 (ELD) All Assets I-10 Lordsburg 32.34083 , -108.6984 East 6…" at bounding box center [779, 280] width 1559 height 416
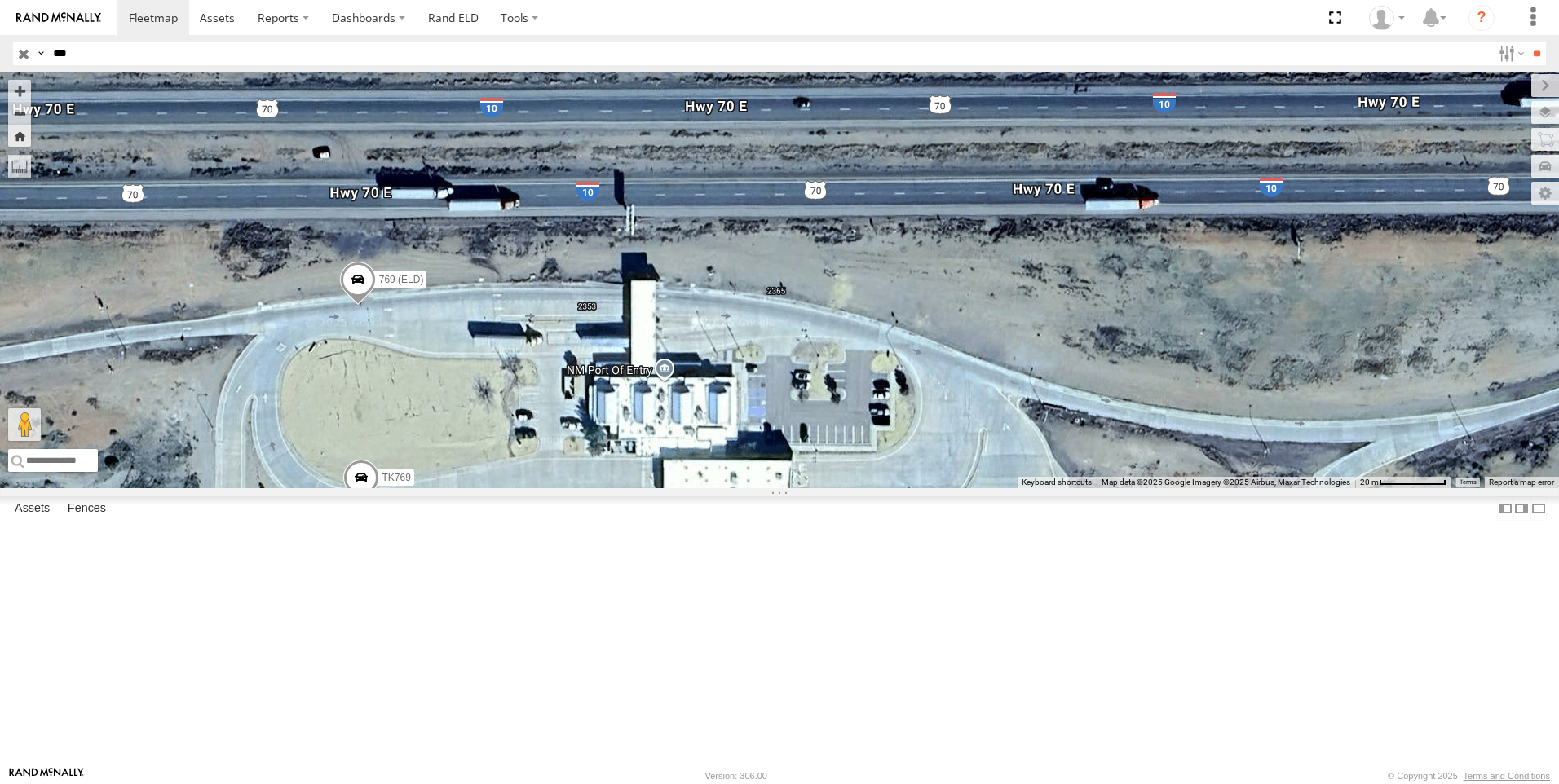
click at [379, 504] on span at bounding box center [361, 481] width 36 height 44
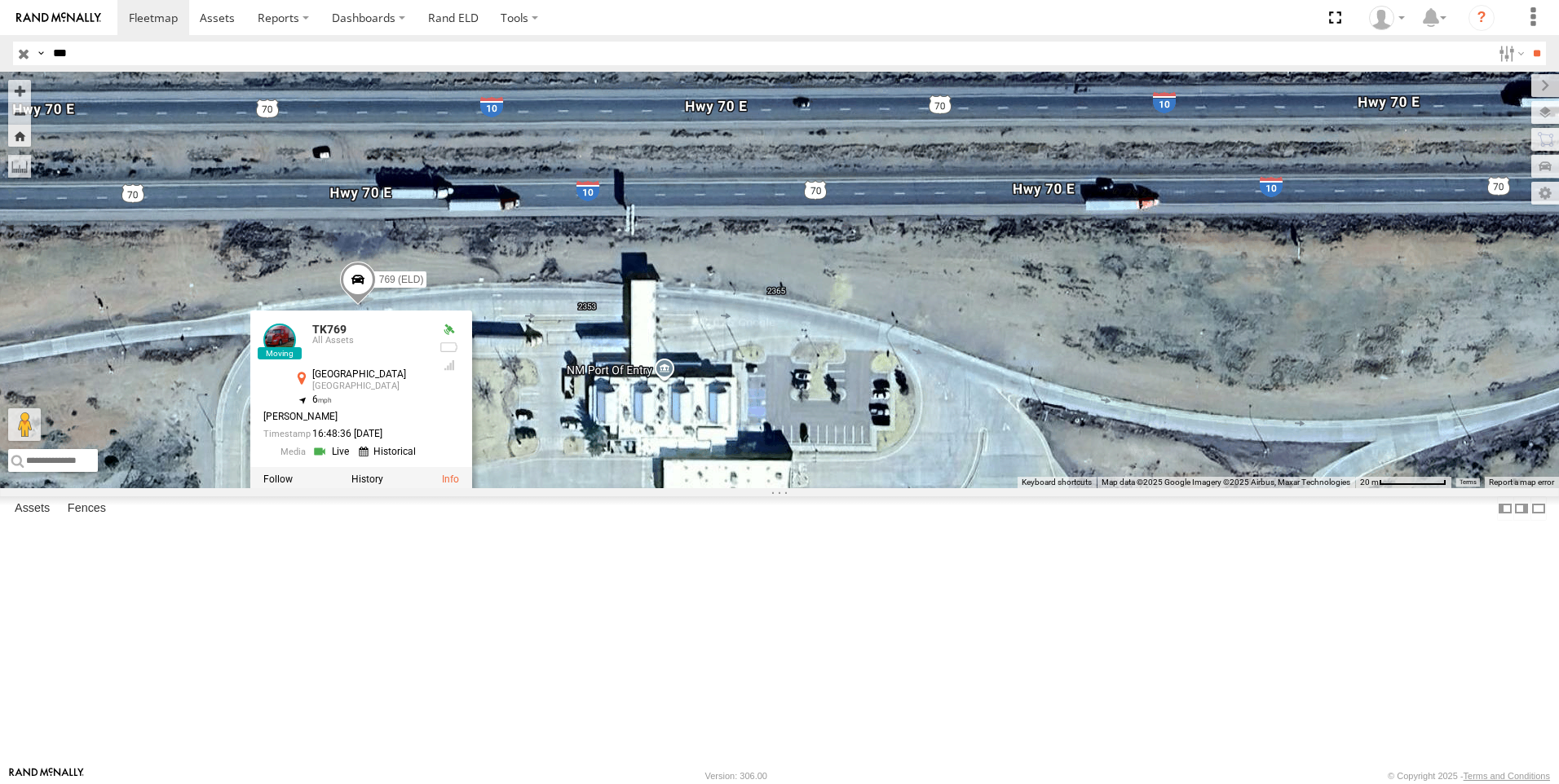
click at [354, 459] on link at bounding box center [333, 451] width 42 height 16
click at [756, 418] on div "TK769 769 (ELD) TK769 All Assets Lordsburg Lordsburg 32.34029 , -108.6983 6 JOS…" at bounding box center [779, 280] width 1559 height 416
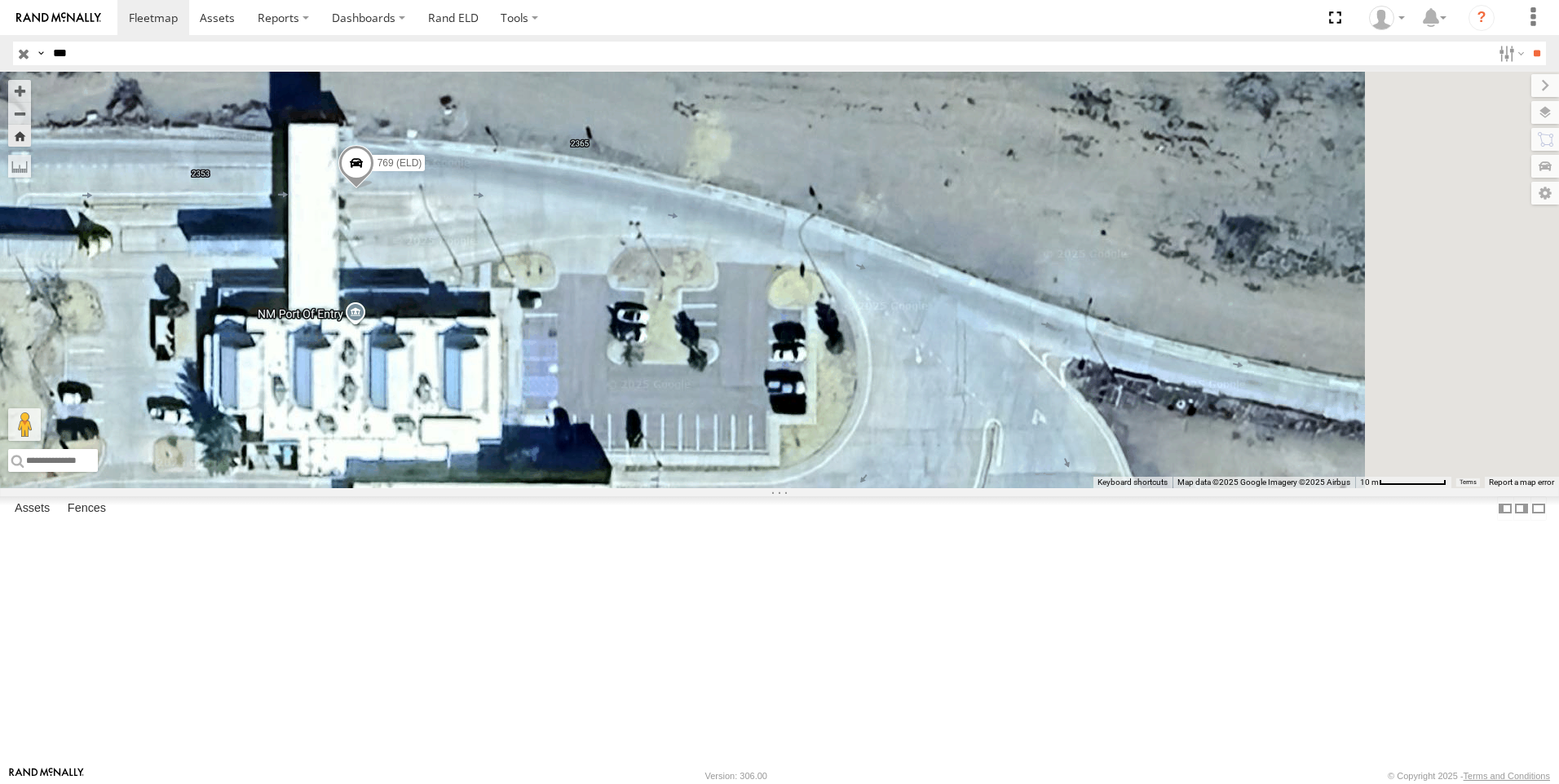
drag, startPoint x: 955, startPoint y: 476, endPoint x: 649, endPoint y: 372, distance: 323.2
click at [649, 372] on div "TK769 769 (ELD)" at bounding box center [779, 280] width 1559 height 416
click at [374, 189] on span at bounding box center [356, 167] width 36 height 44
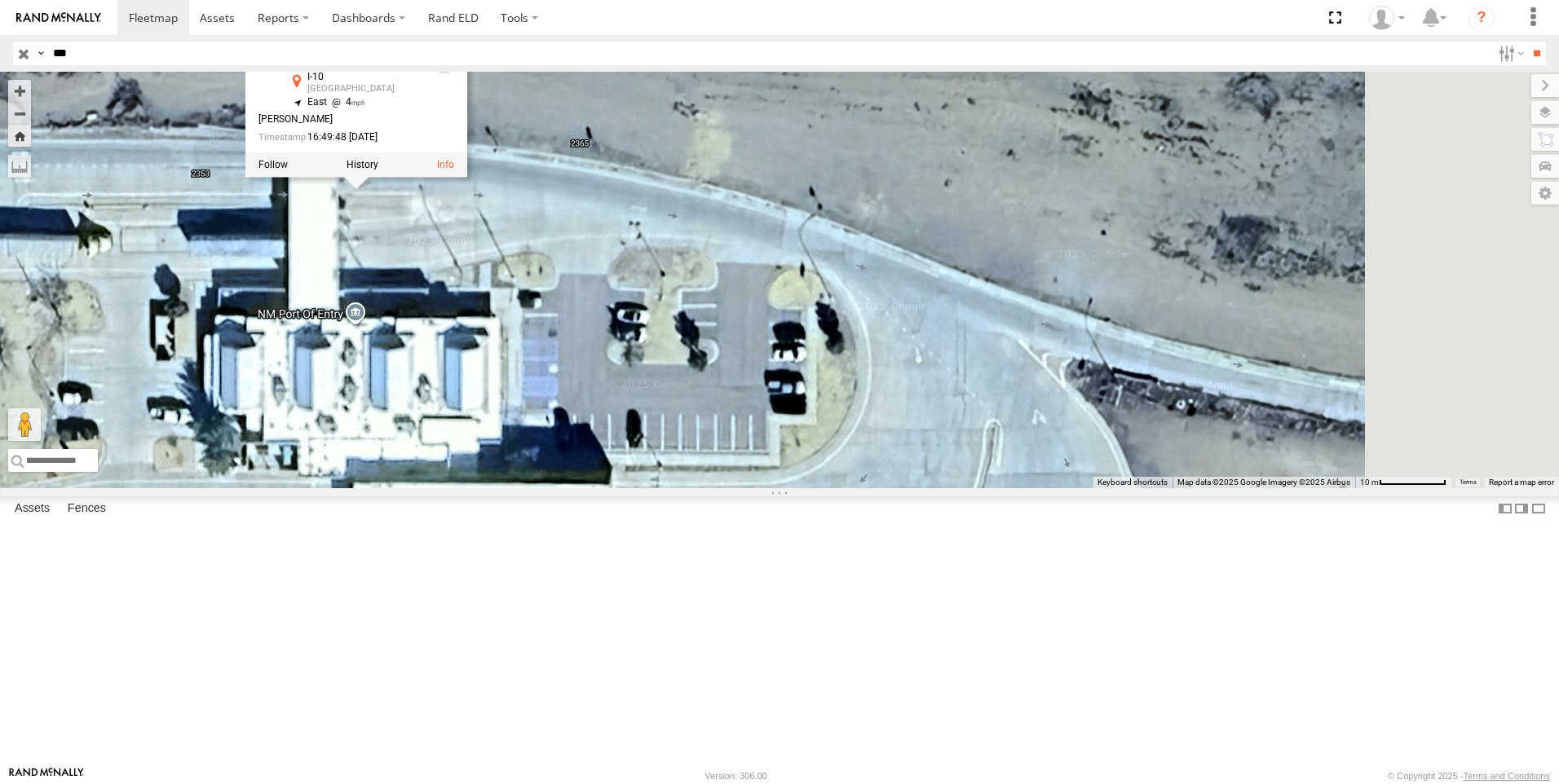
click at [795, 330] on div "TK769 769 (ELD) 769 (ELD) All Assets I-10 Lordsburg 32.34082 , -108.6973 East 4…" at bounding box center [779, 280] width 1559 height 416
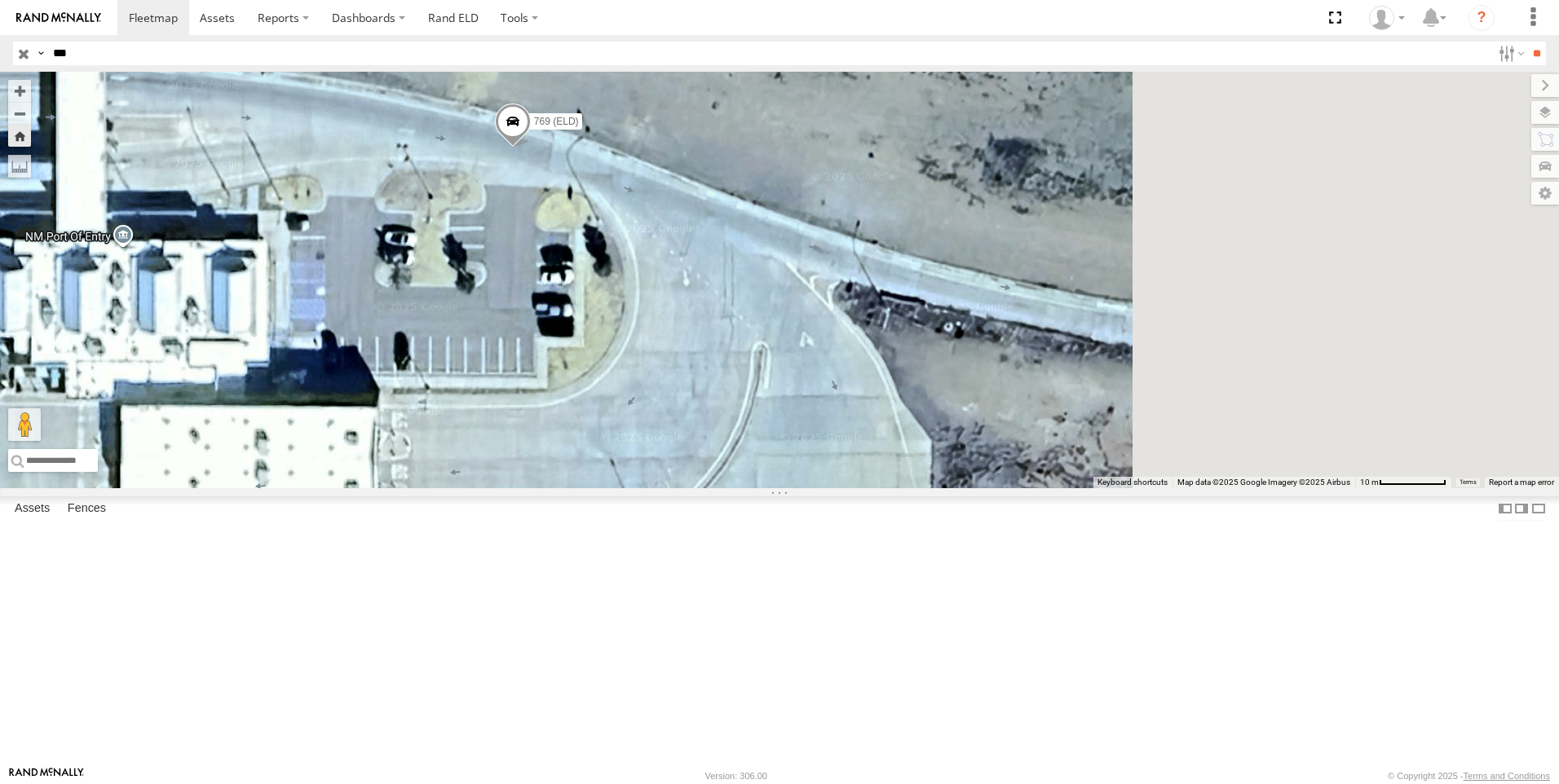
drag, startPoint x: 1051, startPoint y: 517, endPoint x: 758, endPoint y: 425, distance: 307.1
click at [758, 425] on div "TK769 769 (ELD)" at bounding box center [779, 280] width 1559 height 416
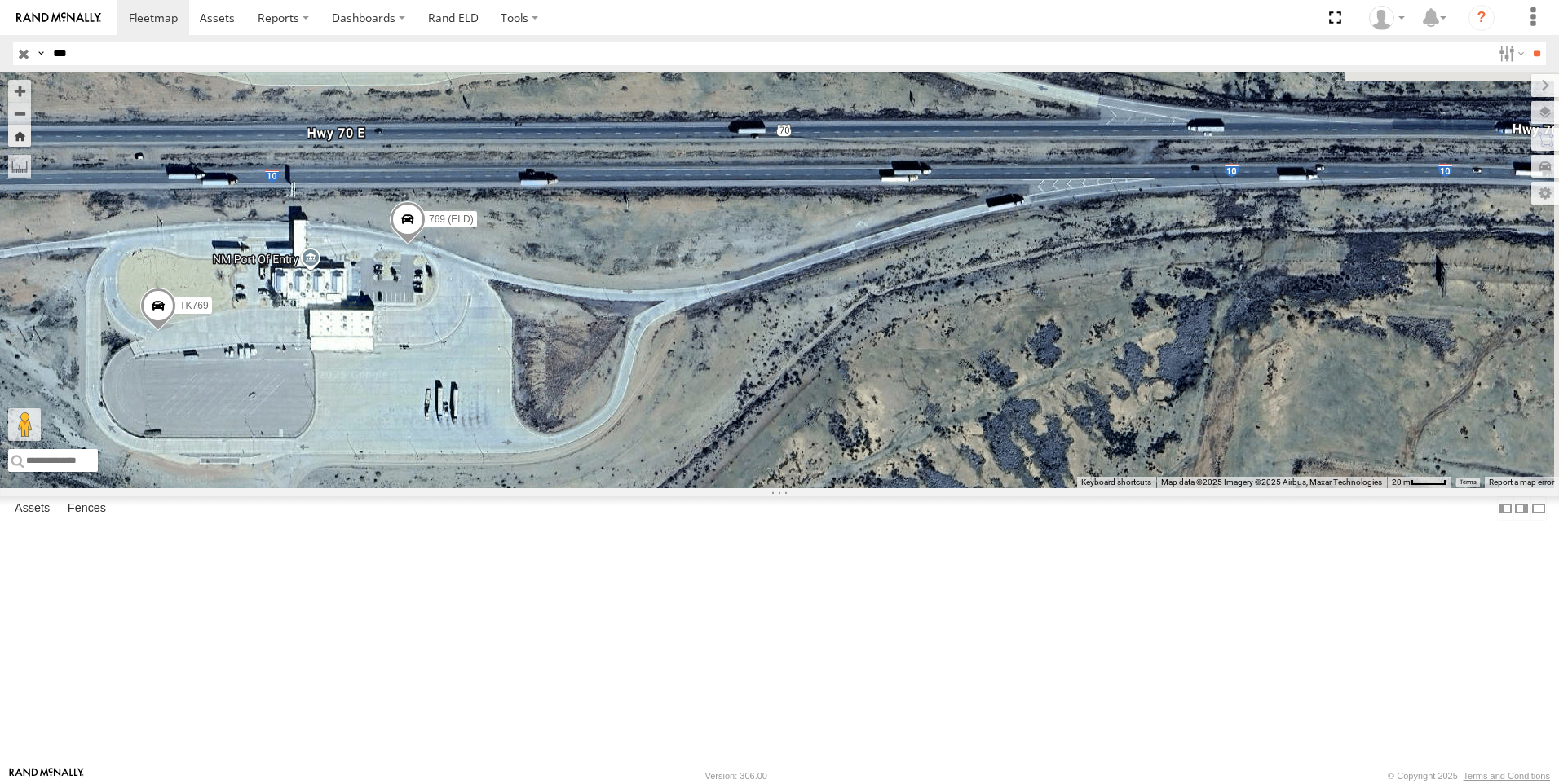
drag, startPoint x: 1079, startPoint y: 475, endPoint x: 958, endPoint y: 467, distance: 121.3
click at [958, 467] on div "TK769 769 (ELD)" at bounding box center [779, 280] width 1559 height 416
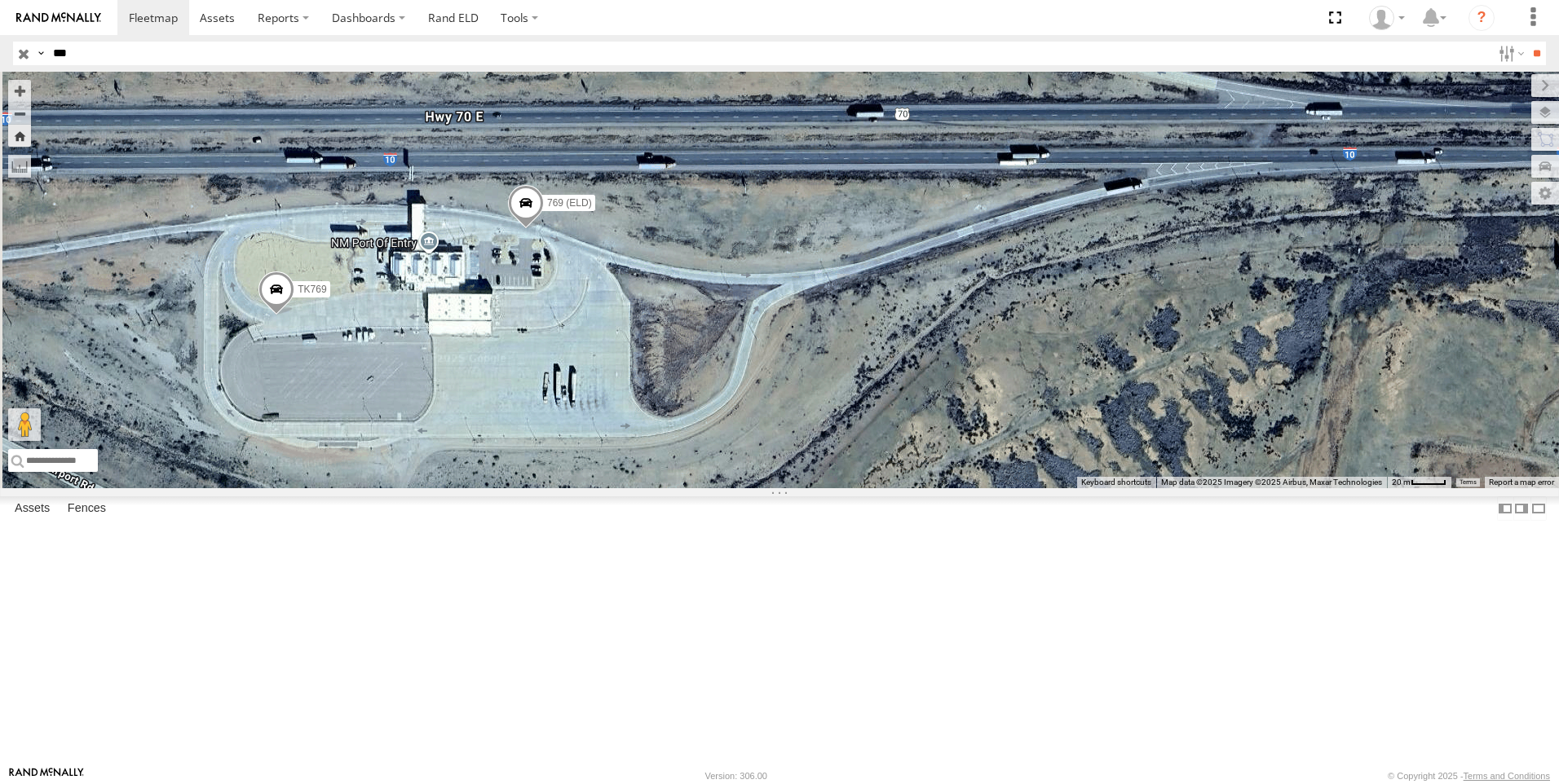
drag, startPoint x: 580, startPoint y: 504, endPoint x: 700, endPoint y: 487, distance: 121.2
click at [700, 487] on div "TK769 769 (ELD)" at bounding box center [779, 280] width 1559 height 416
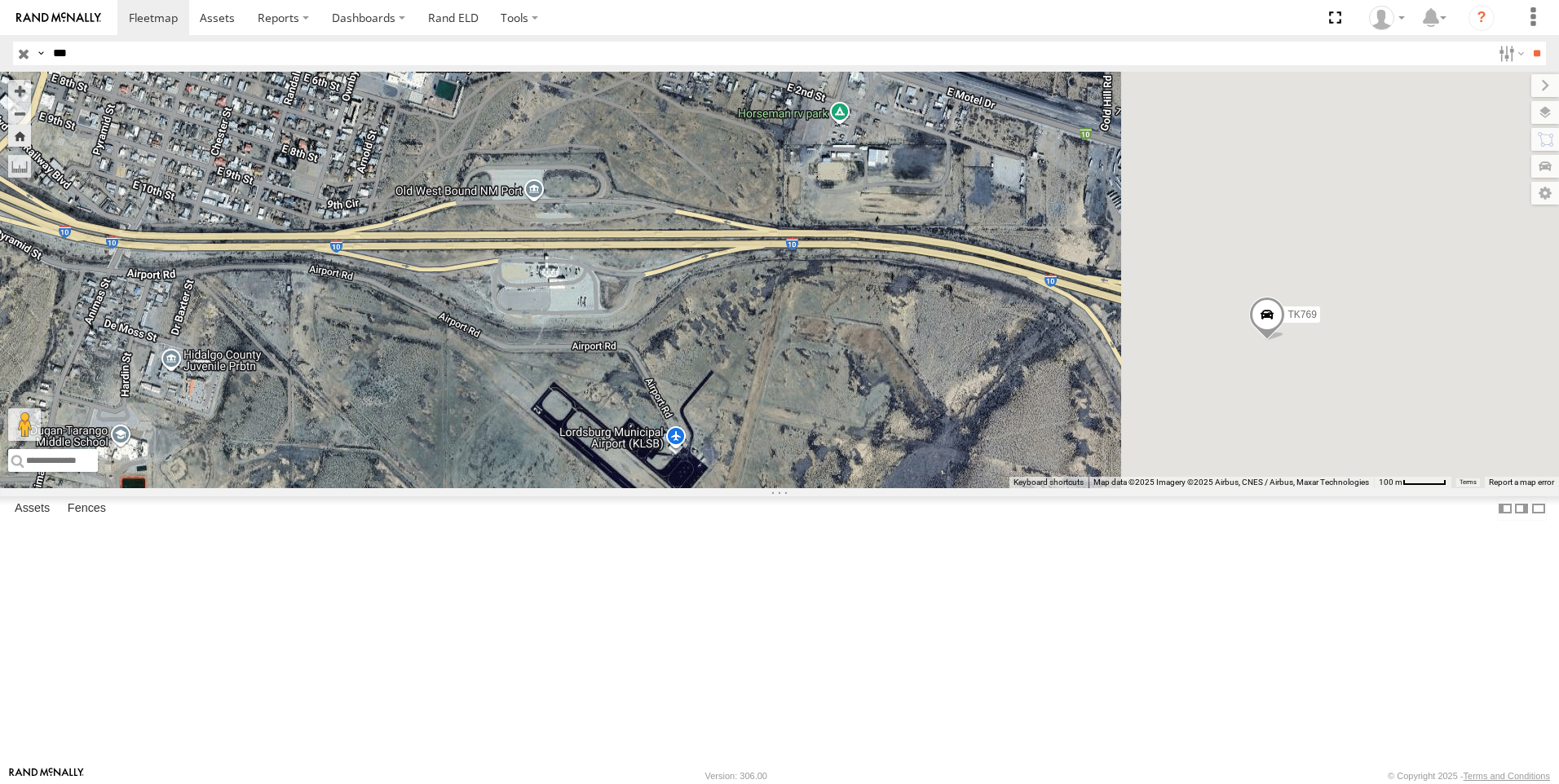
drag, startPoint x: 903, startPoint y: 412, endPoint x: 637, endPoint y: 395, distance: 266.5
click at [637, 395] on div "TK769 769 (ELD)" at bounding box center [779, 280] width 1559 height 416
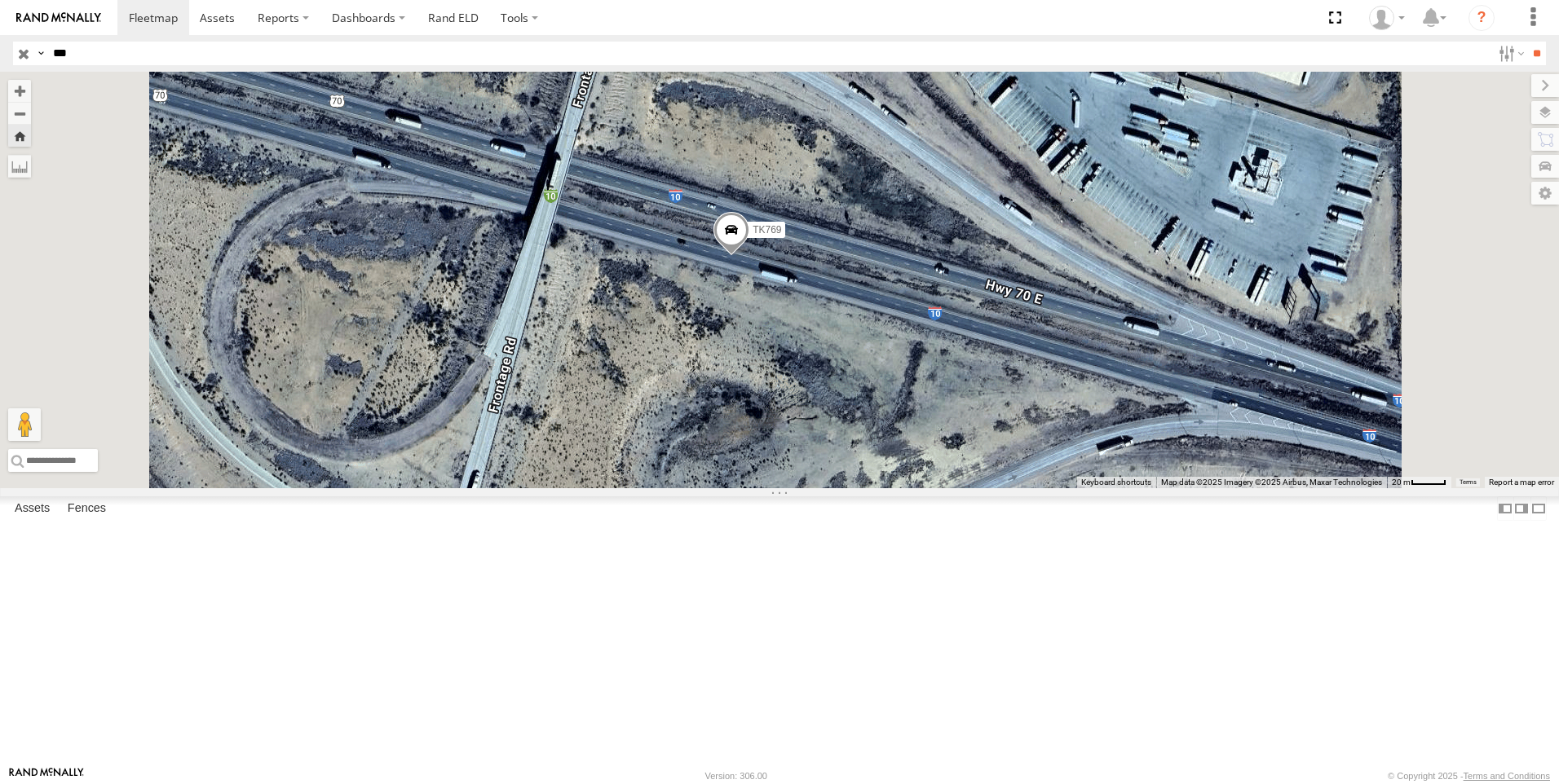
click at [750, 256] on span at bounding box center [730, 233] width 36 height 44
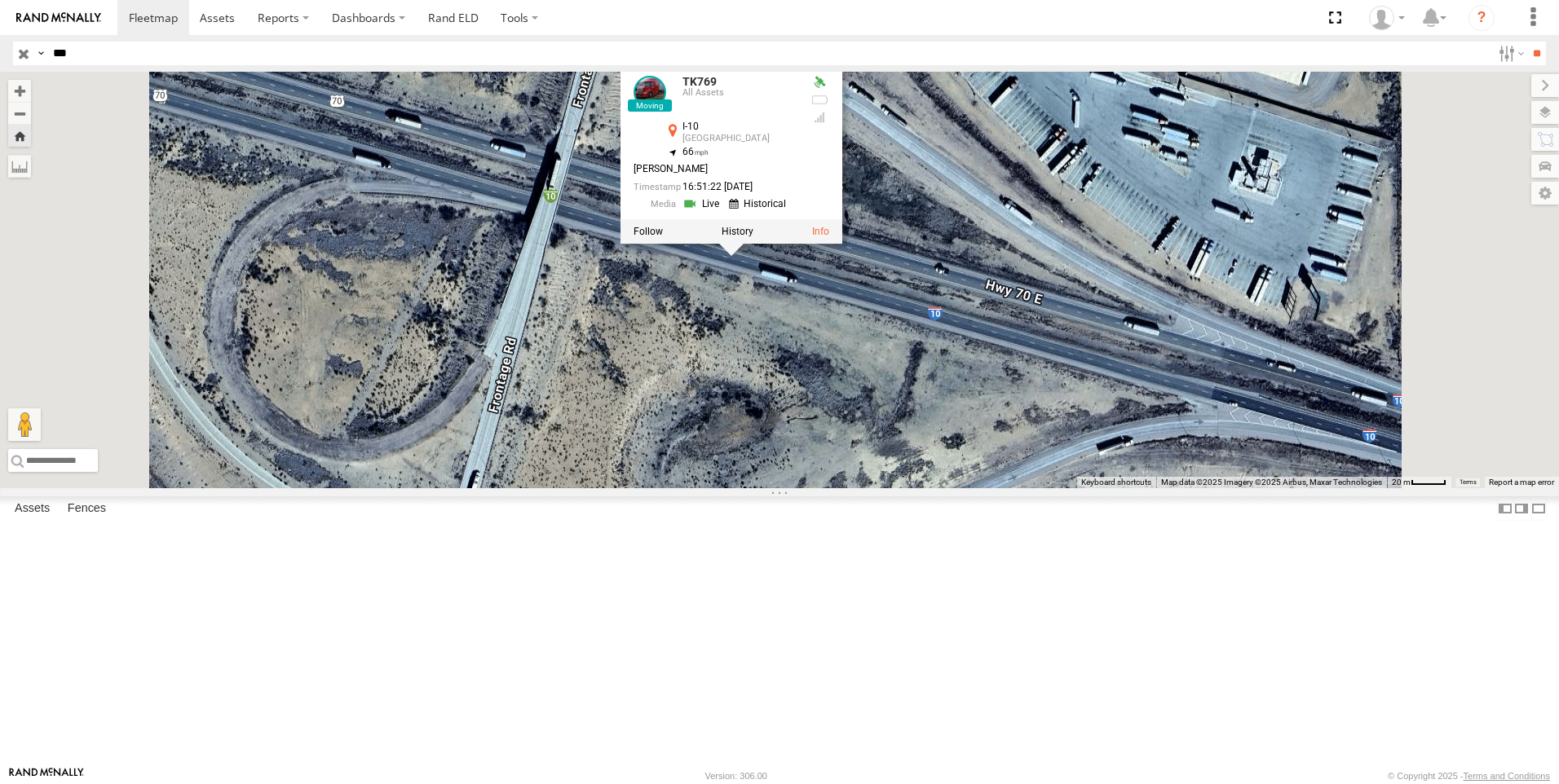
click at [724, 211] on link at bounding box center [703, 204] width 42 height 16
drag, startPoint x: 76, startPoint y: 51, endPoint x: -67, endPoint y: 81, distance: 146.1
click at [0, 81] on html at bounding box center [779, 392] width 1559 height 784
click at [1527, 42] on input "**" at bounding box center [1536, 53] width 19 height 23
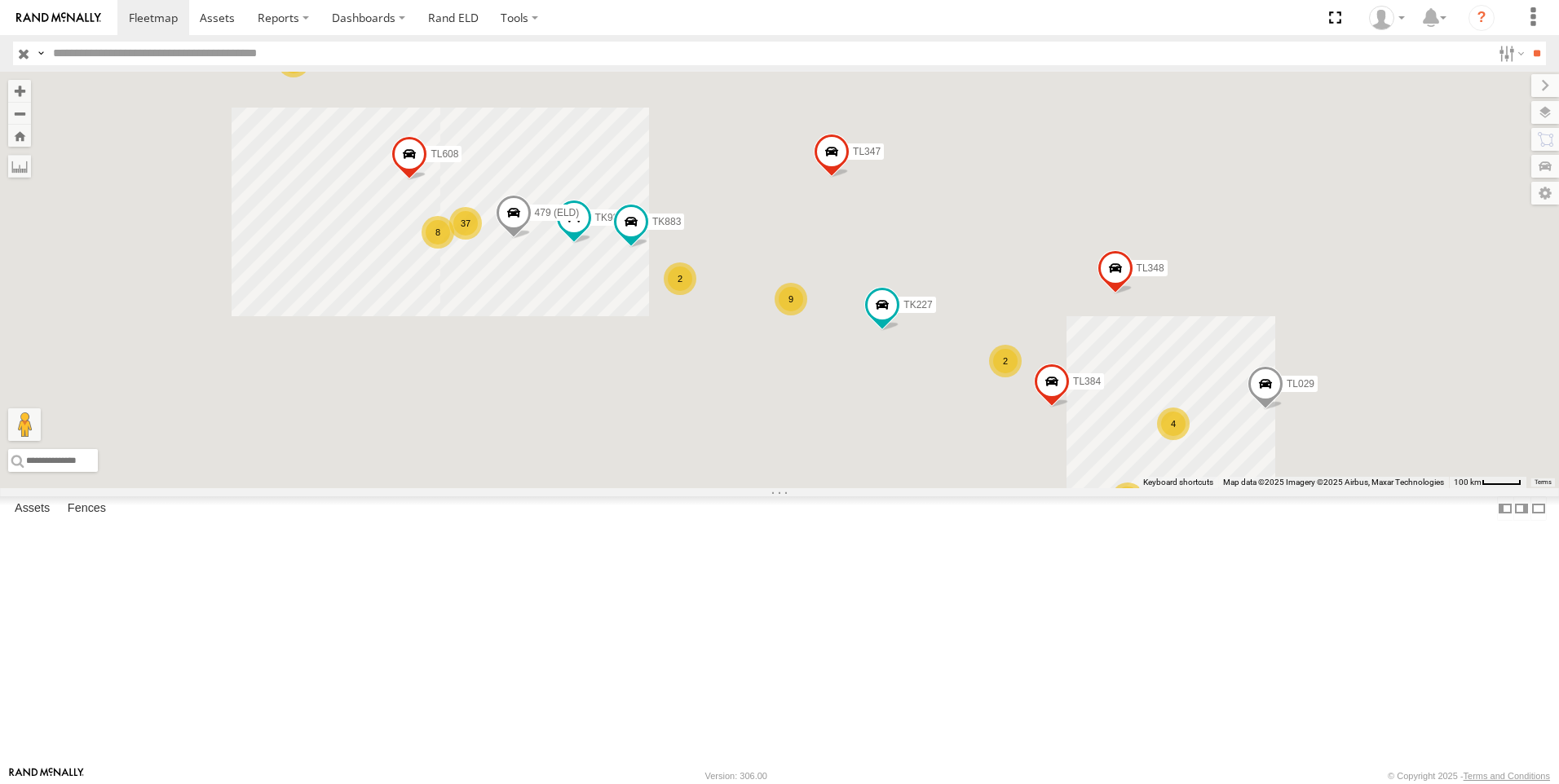
scroll to position [82, 0]
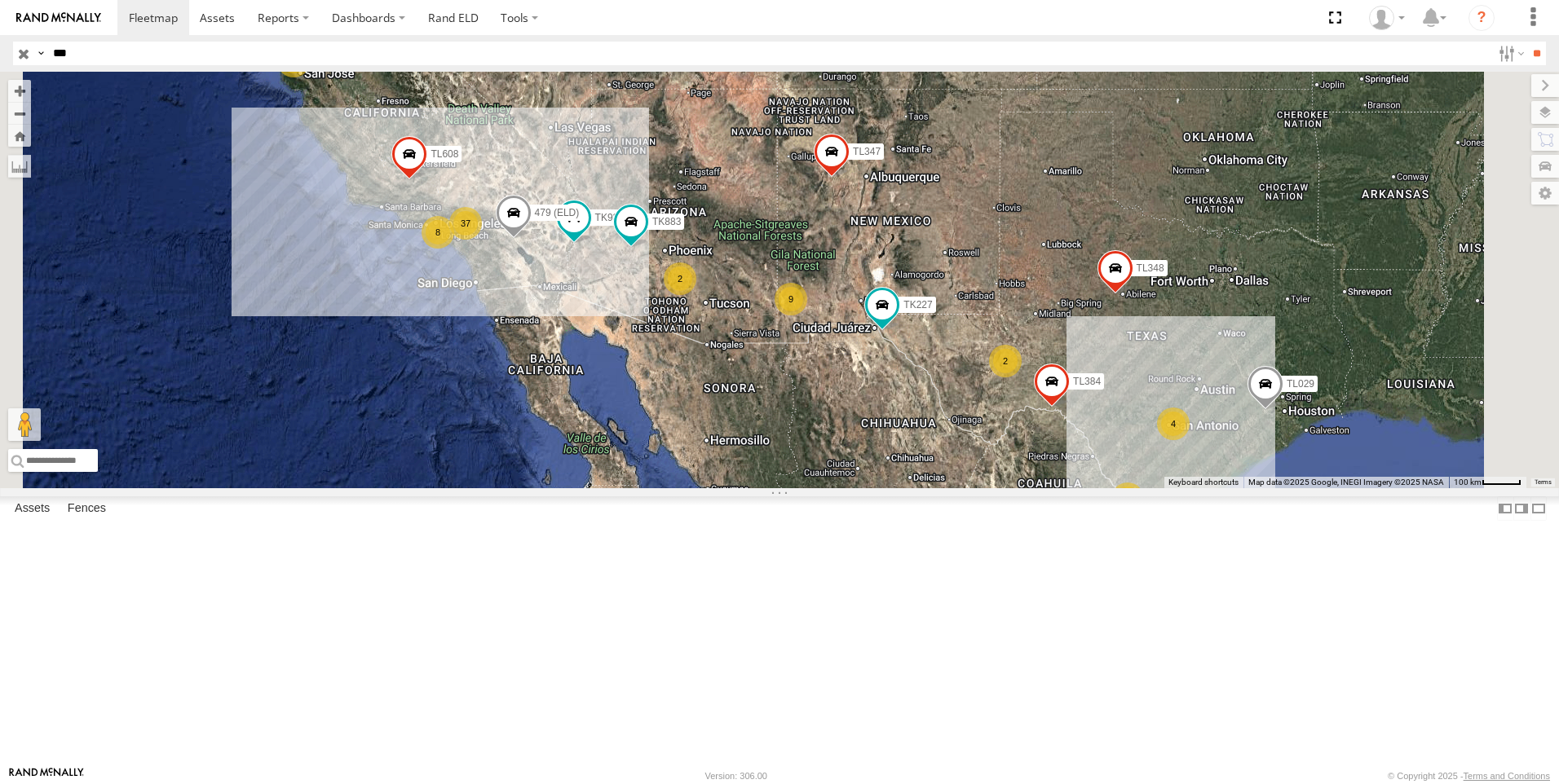
click at [1527, 42] on input "**" at bounding box center [1536, 53] width 19 height 23
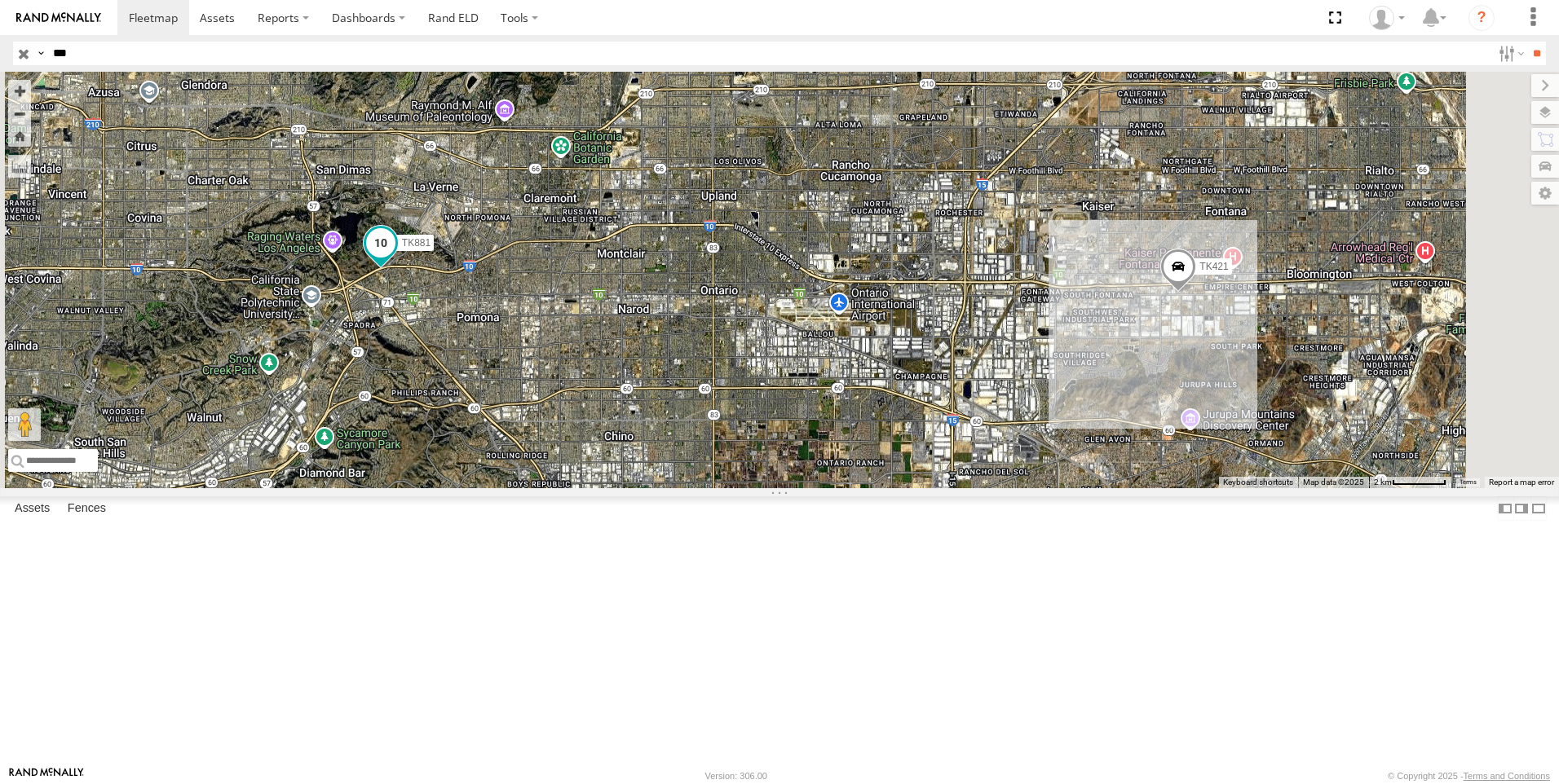
click at [396, 258] on span at bounding box center [381, 243] width 29 height 29
click at [106, 62] on input "***" at bounding box center [769, 53] width 1444 height 23
drag, startPoint x: 61, startPoint y: 62, endPoint x: 29, endPoint y: 61, distance: 32.0
click at [29, 61] on div "Search Query Asset ID Asset Label Registration Manufacturer Model VIN Job ID Dr…" at bounding box center [770, 53] width 1514 height 23
type input "***"
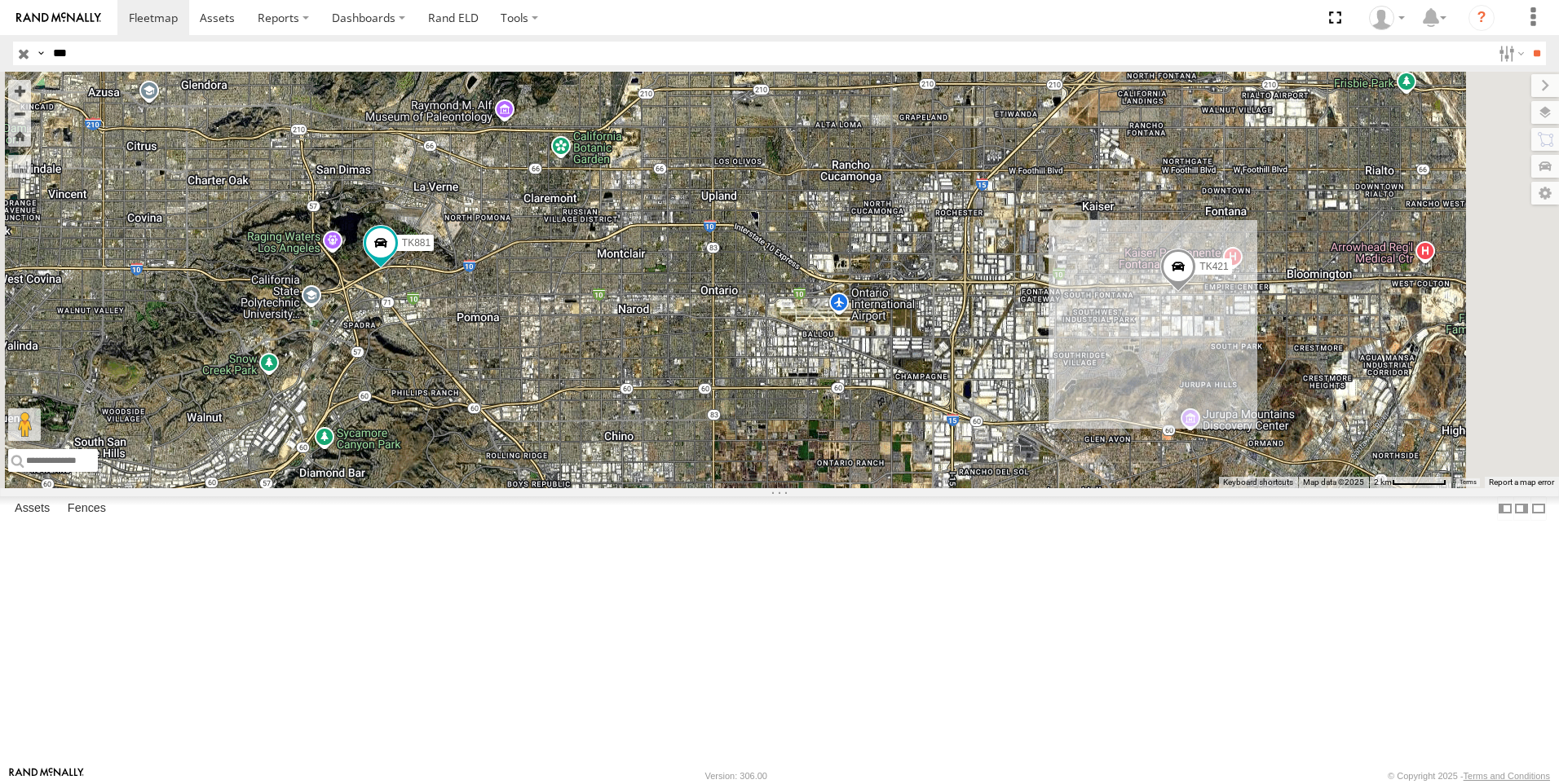
click at [1527, 42] on input "**" at bounding box center [1536, 53] width 19 height 23
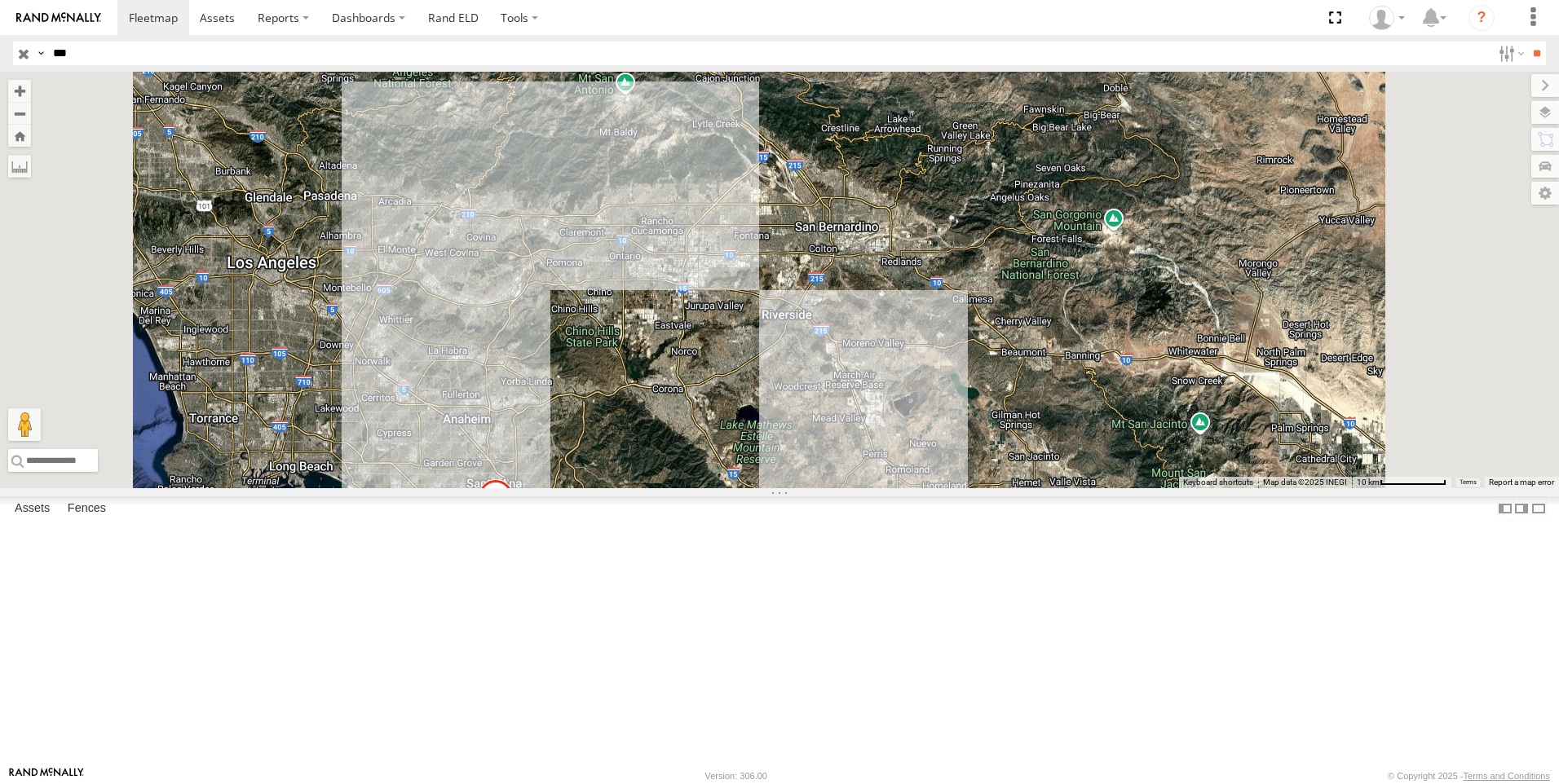
click at [0, 0] on div "TL842" at bounding box center [0, 0] width 0 height 0
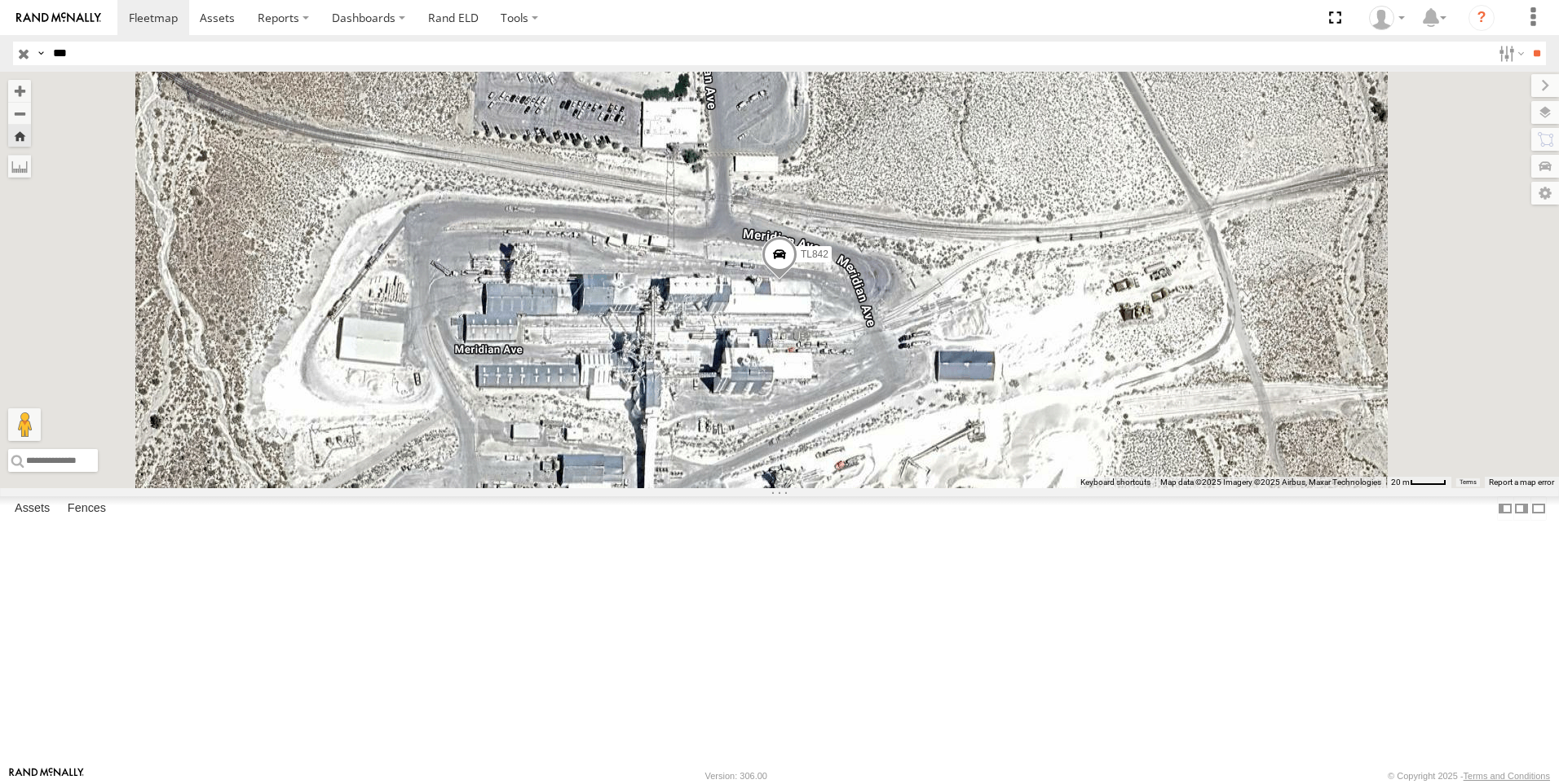
click at [797, 280] on span at bounding box center [779, 258] width 36 height 44
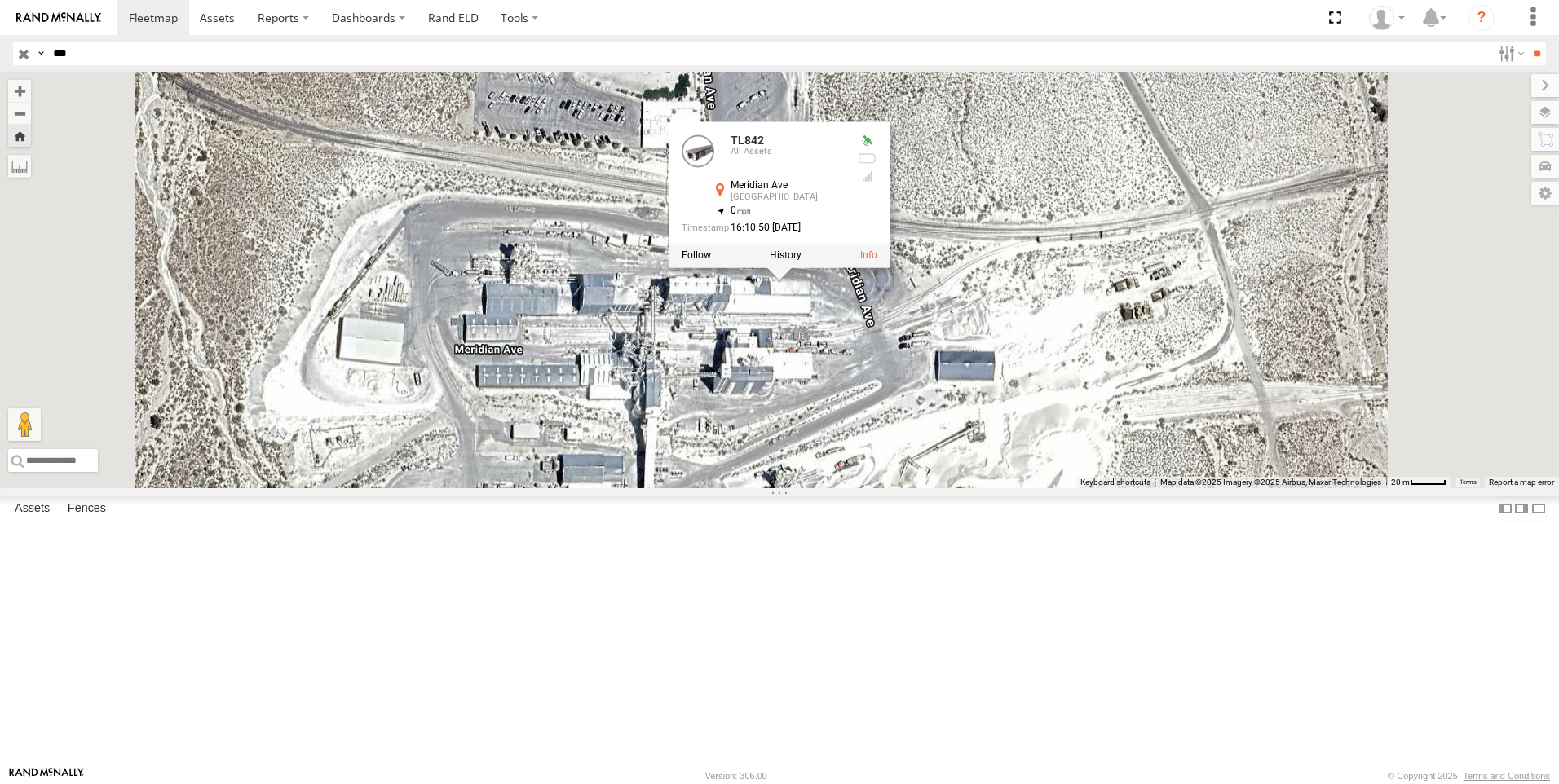
click at [1156, 340] on div "TL842 TL842 All Assets Meridian Ave Lucerne Valley 34.36837 , -116.90952 0 16:1…" at bounding box center [779, 280] width 1559 height 416
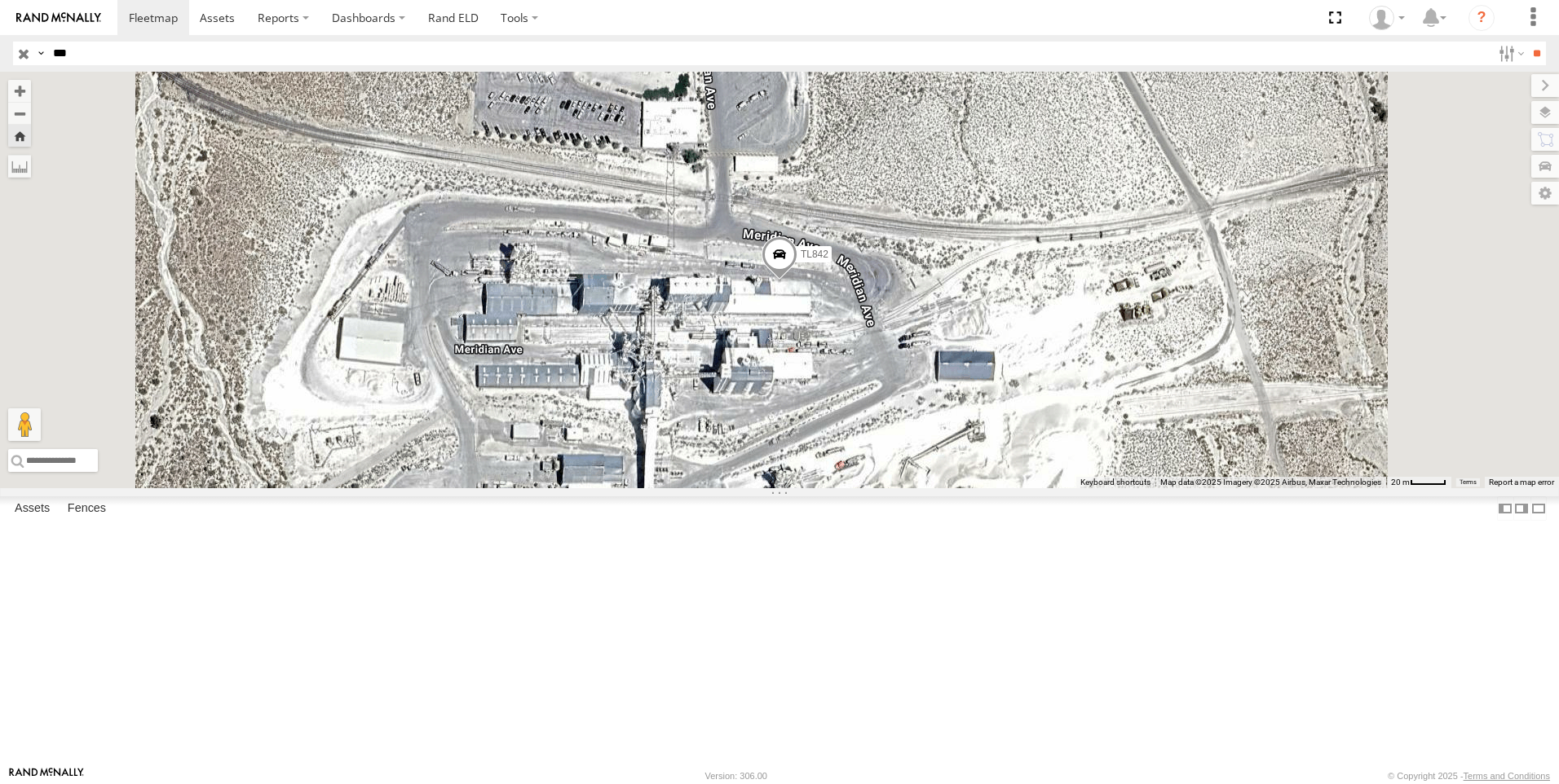
drag, startPoint x: 66, startPoint y: 55, endPoint x: 7, endPoint y: 56, distance: 59.0
click at [7, 56] on header "Search Query Asset ID Asset Label Registration Manufacturer Model VIN Job ID" at bounding box center [779, 53] width 1559 height 36
click at [1527, 42] on input "**" at bounding box center [1536, 53] width 19 height 23
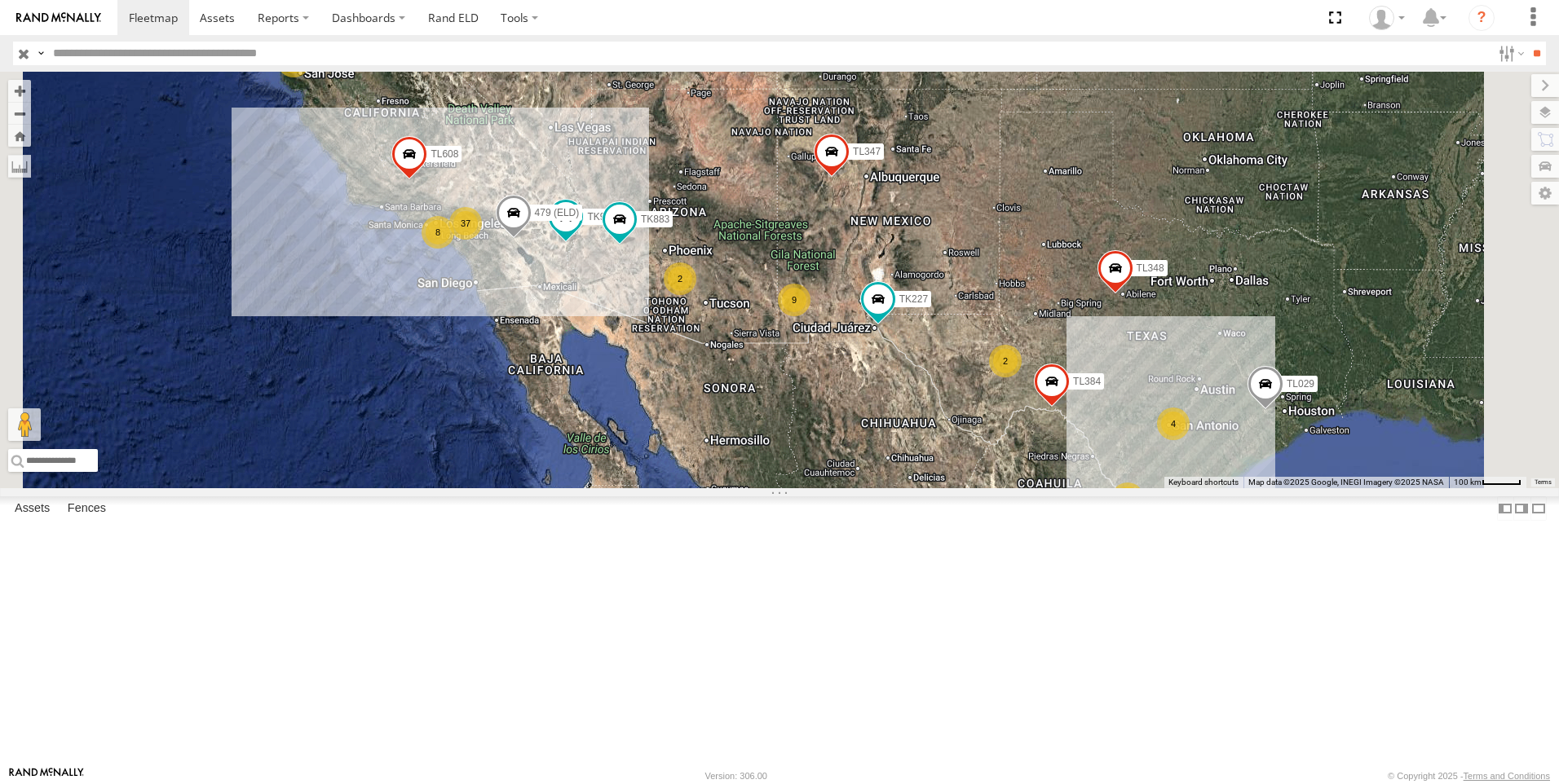
click at [69, 62] on input "text" at bounding box center [769, 53] width 1444 height 23
type input "***"
click at [1527, 42] on input "**" at bounding box center [1536, 53] width 19 height 23
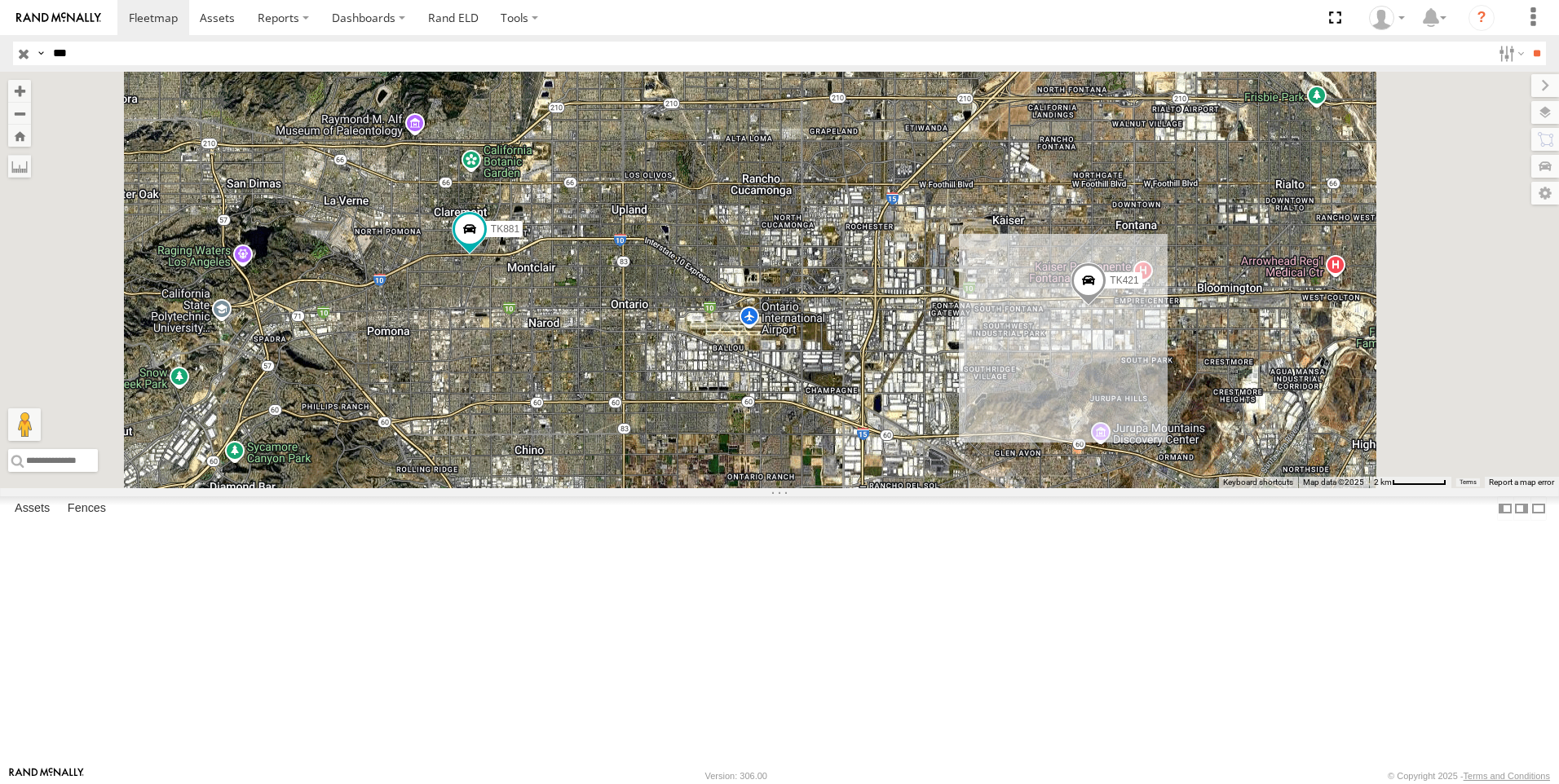
drag, startPoint x: 82, startPoint y: 61, endPoint x: -56, endPoint y: 75, distance: 138.7
click at [0, 75] on html at bounding box center [779, 392] width 1559 height 784
